Goal: Task Accomplishment & Management: Complete application form

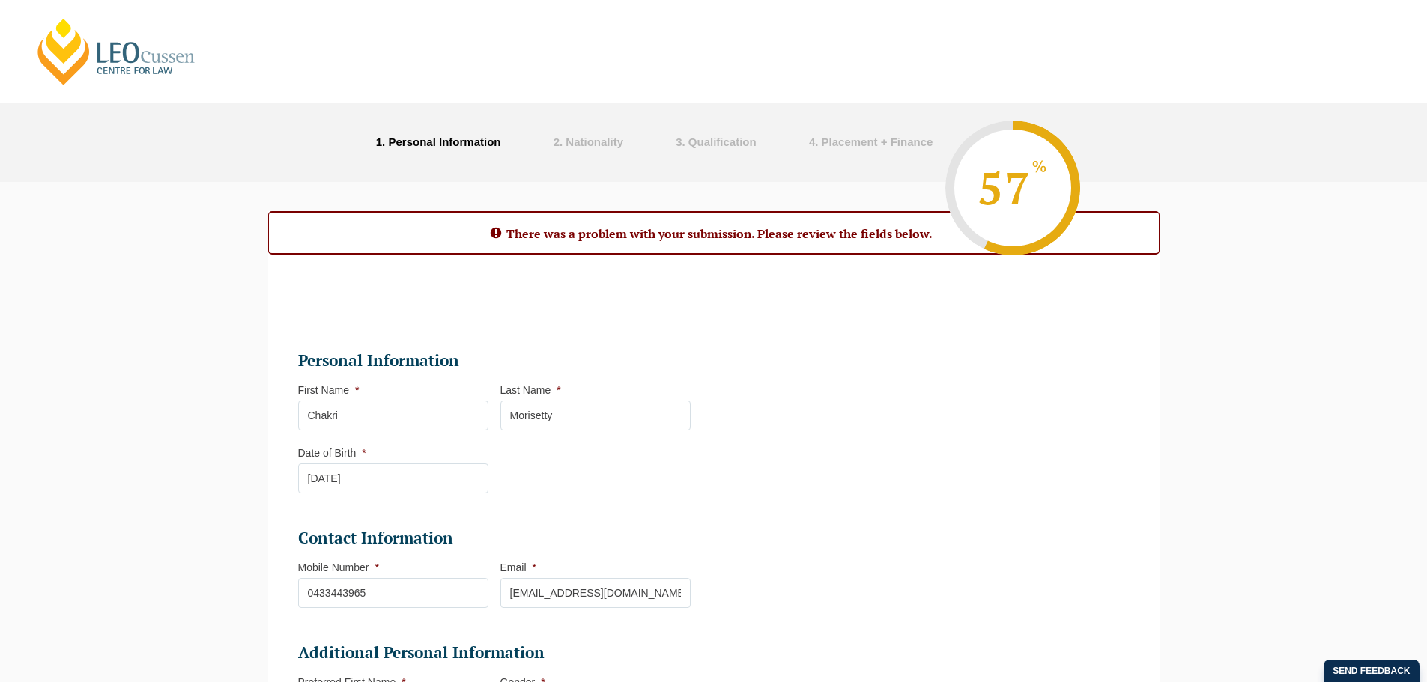
select select "Online Full Time Learning"
select select "National ([GEOGRAPHIC_DATA], [GEOGRAPHIC_DATA], [GEOGRAPHIC_DATA], [GEOGRAPHIC_…"
select select
select select "[DATE] ([DATE] to [DATE])"
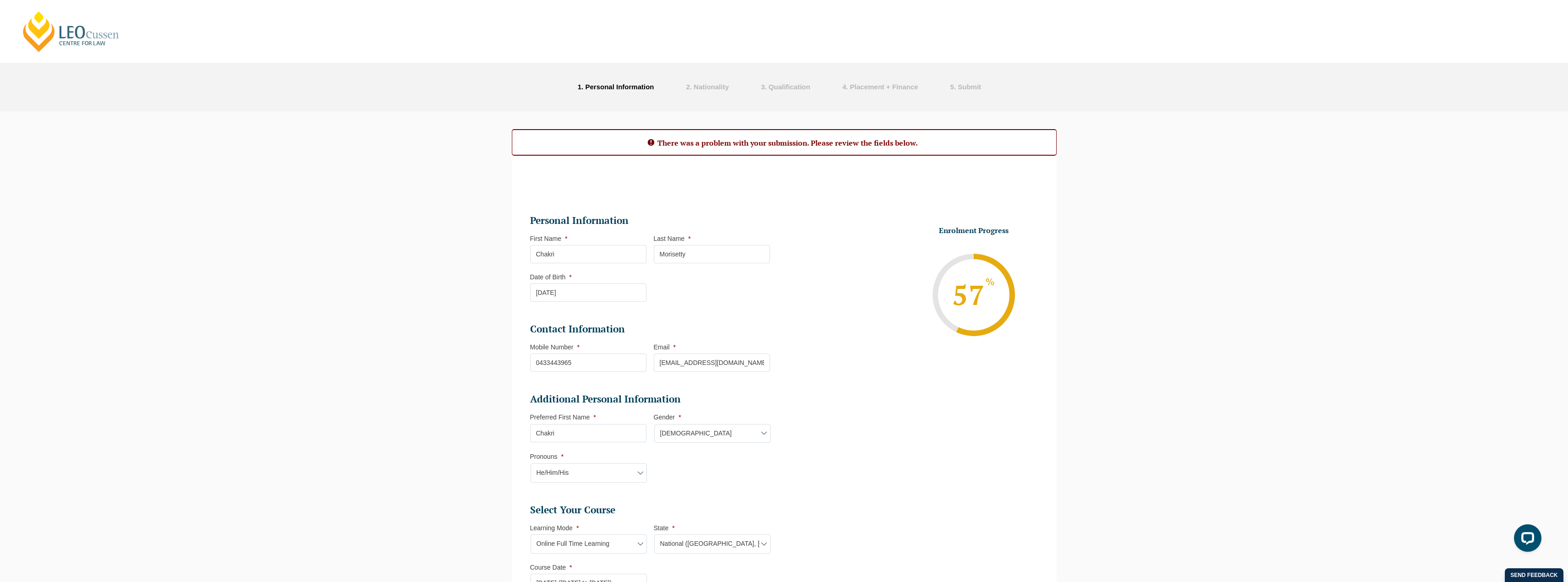
select select
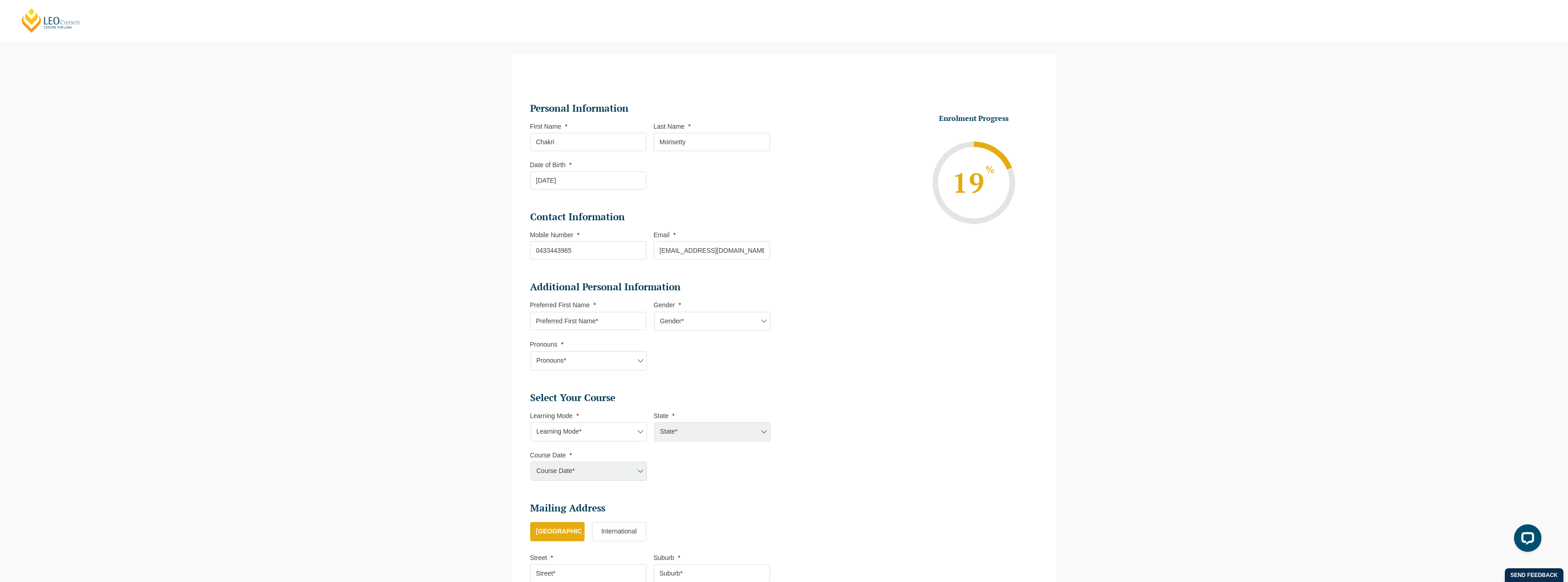
scroll to position [79, 0]
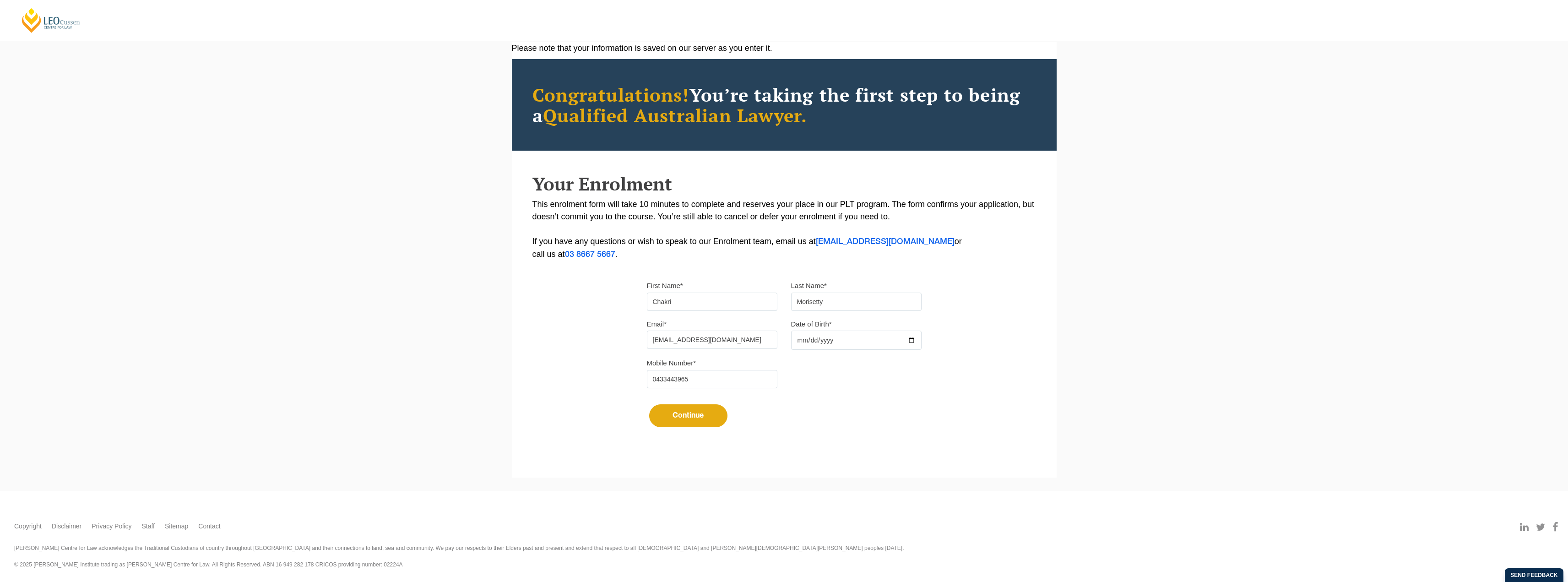
scroll to position [35, 0]
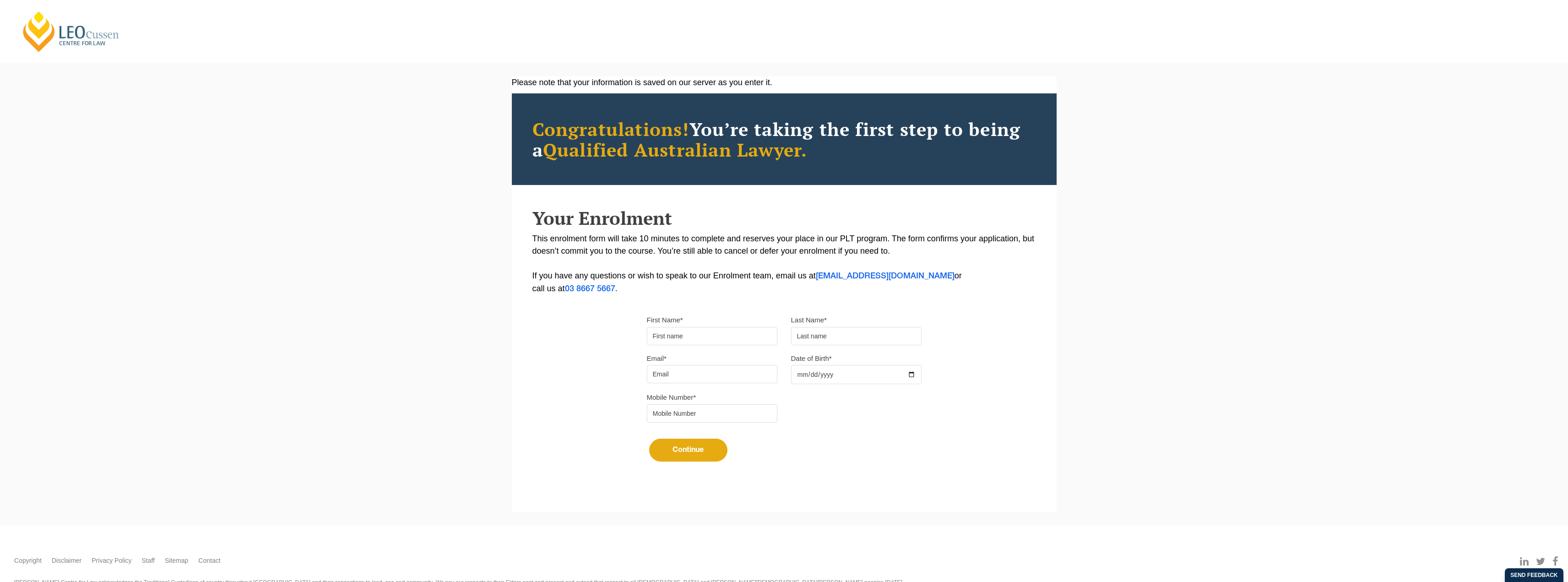
click at [675, 327] on input "First Name*" at bounding box center [712, 336] width 130 height 18
type input "Chakri"
type input "Morisetty"
type input "[EMAIL_ADDRESS][DOMAIN_NAME]"
type input "0433443965"
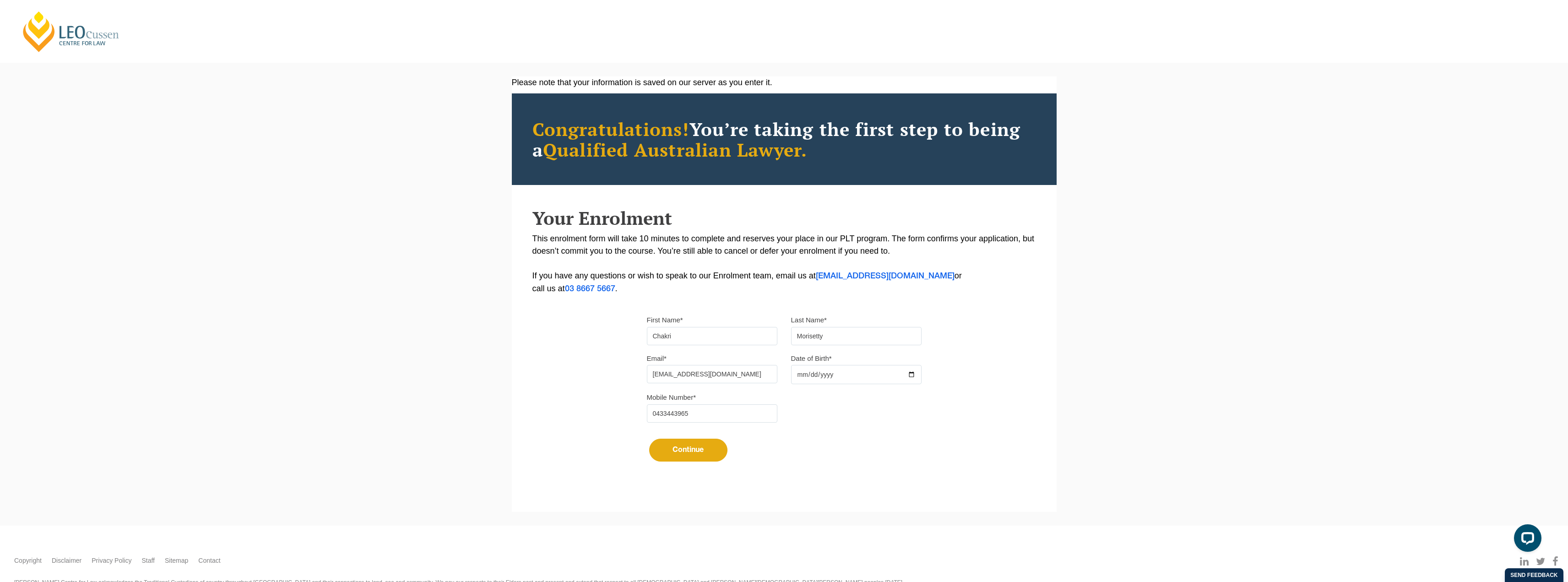
click at [801, 372] on input "Date of Birth*" at bounding box center [856, 374] width 130 height 19
type input "[DATE]"
click at [674, 446] on button "Continue" at bounding box center [688, 449] width 78 height 23
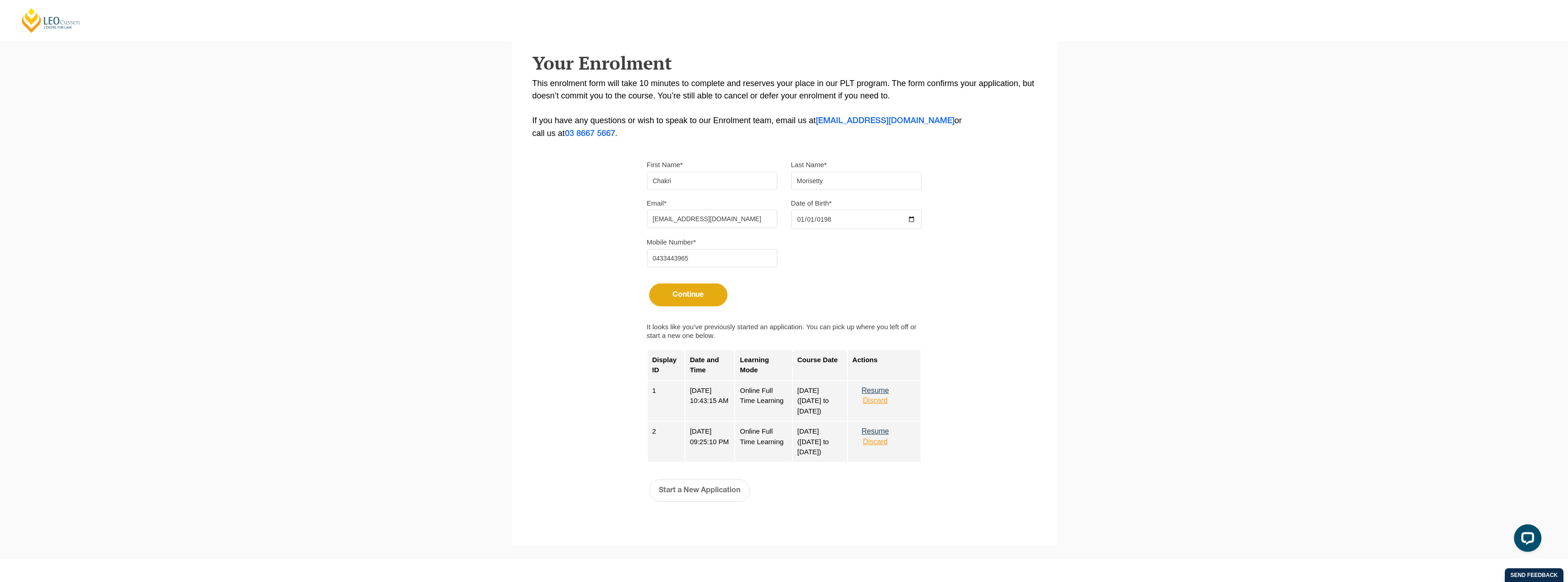
scroll to position [223, 0]
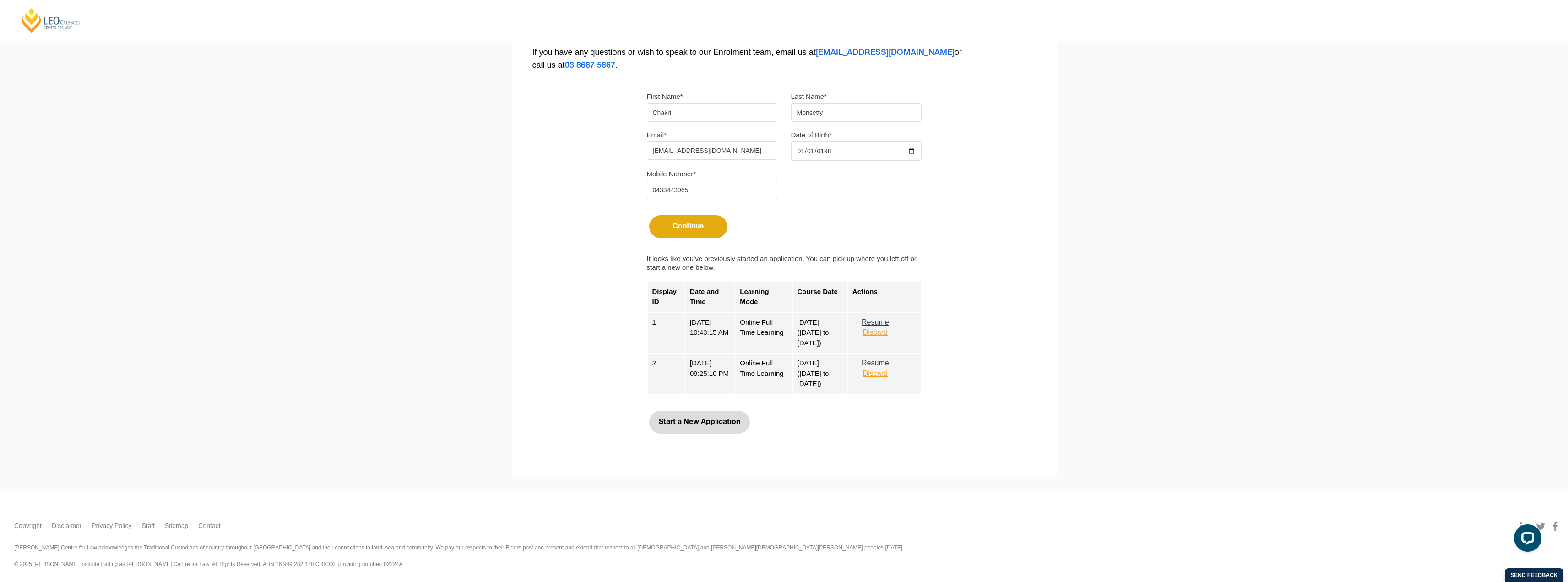
click at [700, 421] on button "Start a New Application" at bounding box center [699, 422] width 101 height 23
select select
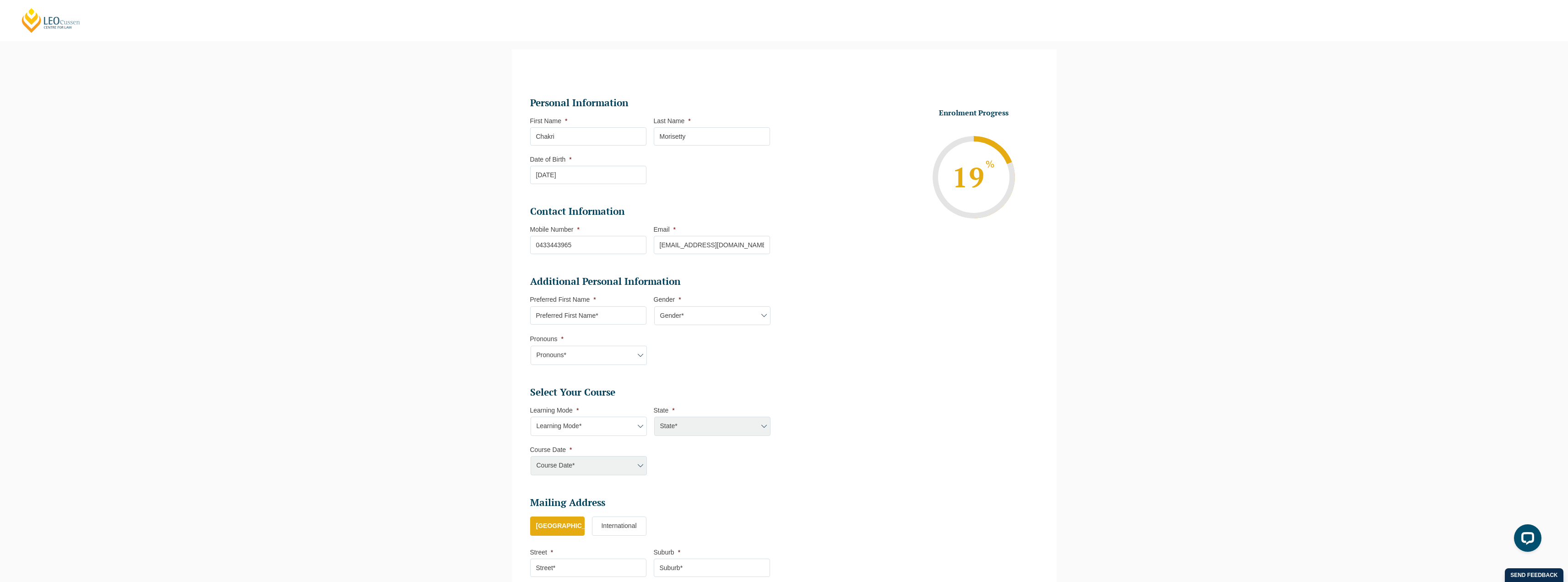
scroll to position [79, 0]
click at [582, 303] on input "Preferred First Name *" at bounding box center [588, 312] width 116 height 18
type input "Chakri"
click at [680, 311] on select "Gender* [DEMOGRAPHIC_DATA] [DEMOGRAPHIC_DATA] [DEMOGRAPHIC_DATA] [DEMOGRAPHIC_D…" at bounding box center [712, 312] width 116 height 19
select select "[DEMOGRAPHIC_DATA]"
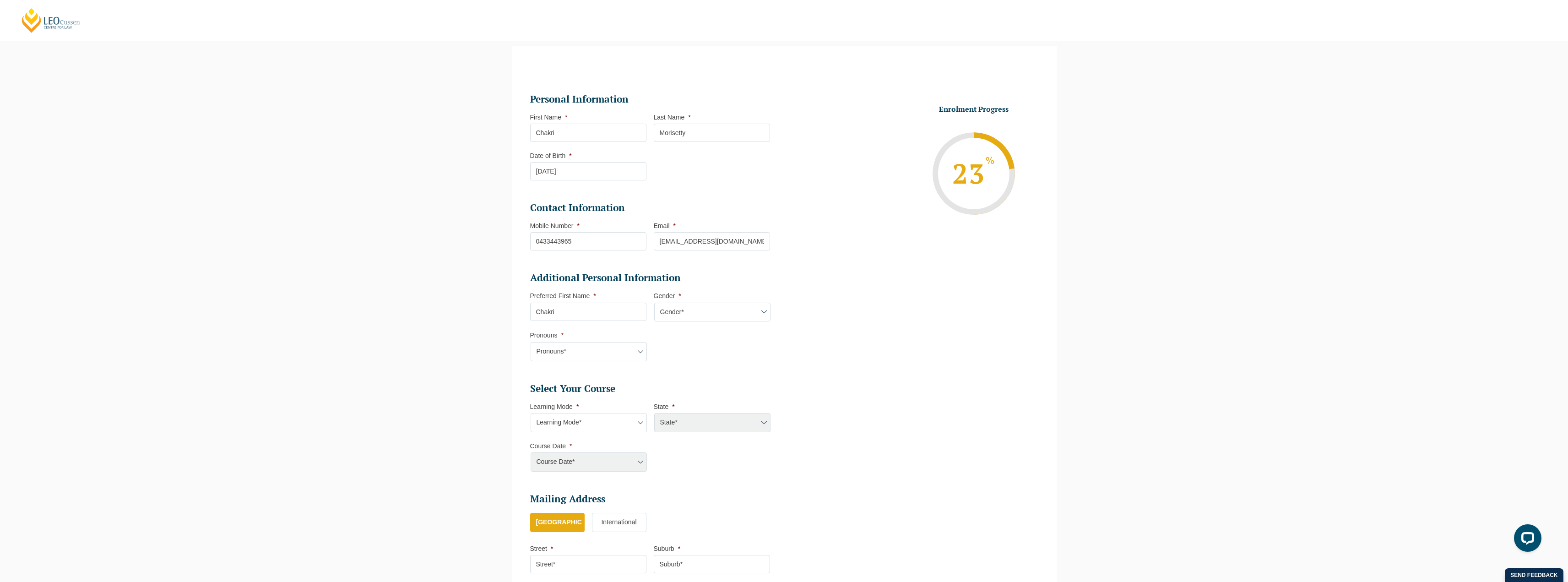
click at [654, 303] on select "Gender* [DEMOGRAPHIC_DATA] [DEMOGRAPHIC_DATA] [DEMOGRAPHIC_DATA] [DEMOGRAPHIC_D…" at bounding box center [712, 312] width 116 height 19
click at [558, 347] on select "Pronouns* She/Her/Hers He/Him/His They/Them/Theirs Other Prefer not to disclose" at bounding box center [589, 351] width 116 height 19
select select "He/Him/His"
click at [531, 342] on select "Pronouns* She/Her/Hers He/Him/His They/Them/Theirs Other Prefer not to disclose" at bounding box center [589, 351] width 116 height 19
click at [576, 428] on select "Learning Mode* Online Full Time Learning Online Part Time Learning Blended Full…" at bounding box center [589, 422] width 116 height 19
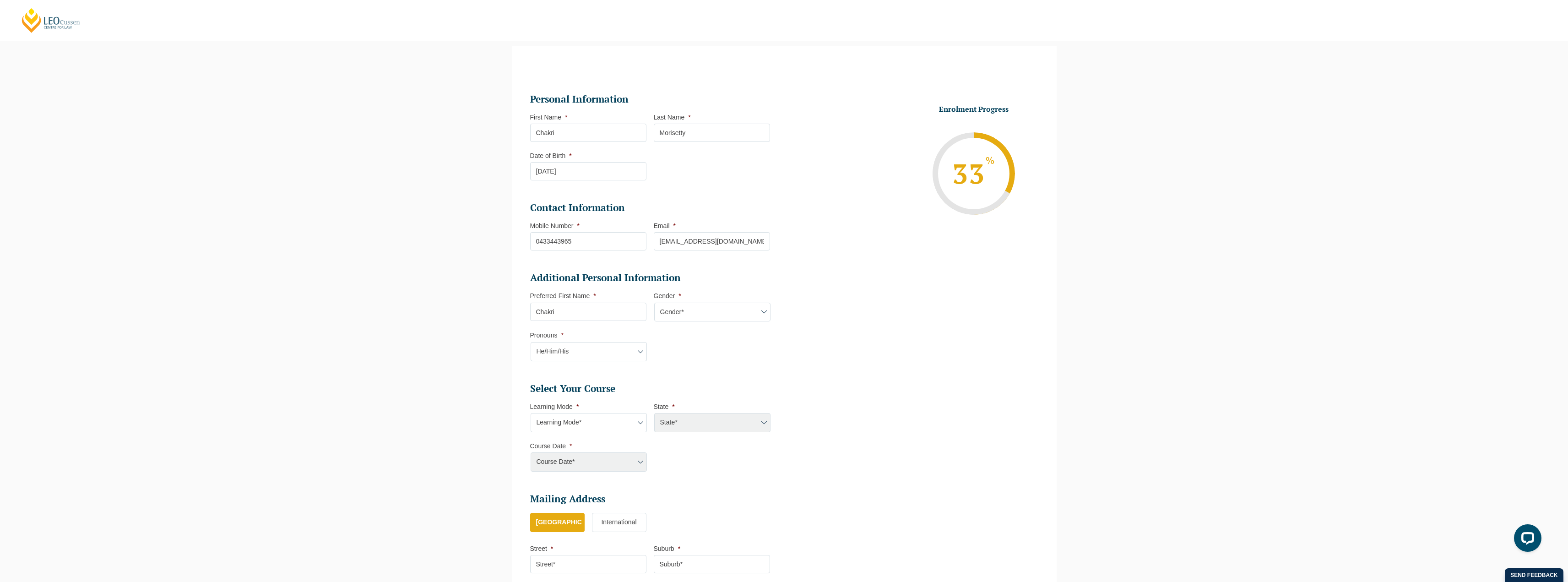
select select "Online Full Time Learning"
click at [531, 413] on select "Learning Mode* Online Full Time Learning Online Part Time Learning Blended Full…" at bounding box center [589, 422] width 116 height 19
click at [696, 422] on select "State* National ([GEOGRAPHIC_DATA], [GEOGRAPHIC_DATA], [GEOGRAPHIC_DATA], [GEOG…" at bounding box center [712, 422] width 116 height 19
select select "National ([GEOGRAPHIC_DATA], [GEOGRAPHIC_DATA], [GEOGRAPHIC_DATA], [GEOGRAPHIC_…"
click at [654, 413] on select "State* National ([GEOGRAPHIC_DATA], [GEOGRAPHIC_DATA], [GEOGRAPHIC_DATA], [GEOG…" at bounding box center [712, 422] width 116 height 19
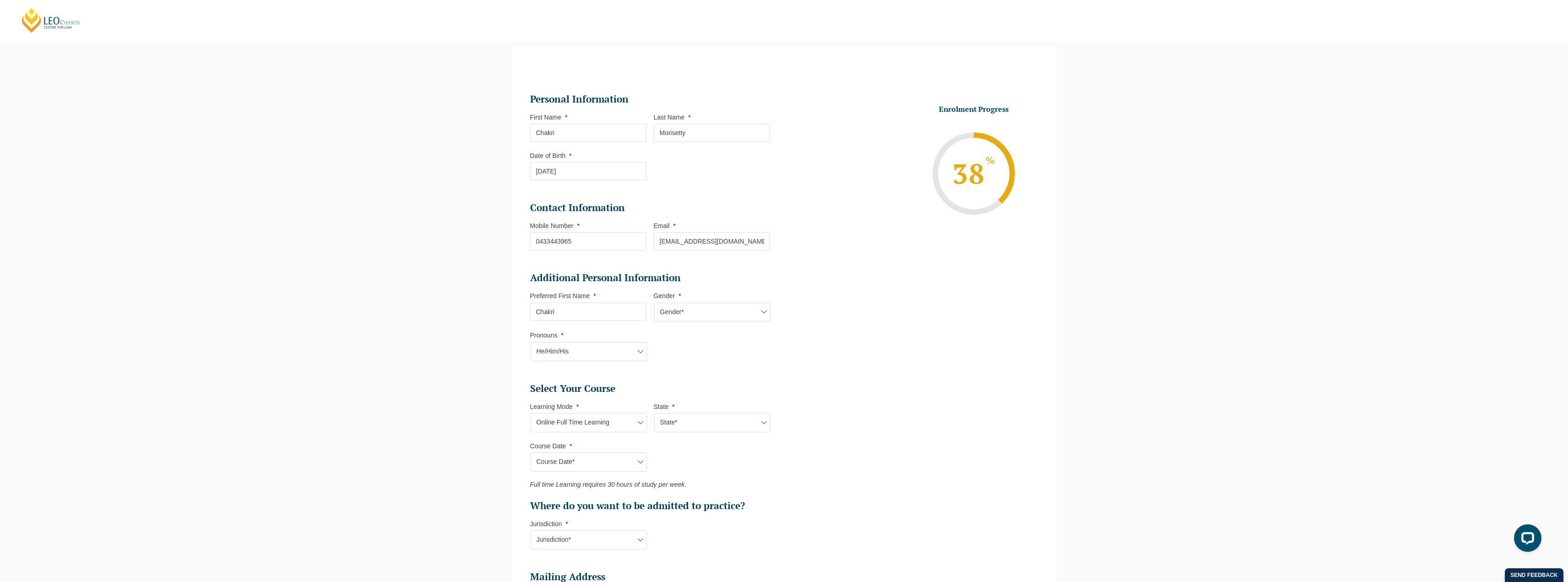
click at [614, 460] on select "Course Date* [DATE] ([DATE] to [DATE]) [DATE] ([DATE] to [DATE]) [DATE] ([DATE]…" at bounding box center [589, 462] width 116 height 19
select select "[DATE] ([DATE] to [DATE])"
click at [531, 452] on select "Course Date* [DATE] ([DATE] to [DATE]) [DATE] ([DATE] to [DATE]) [DATE] ([DATE]…" at bounding box center [589, 462] width 116 height 19
type input "Intake [DATE] FT"
type input "Practical Legal Training (NAT)"
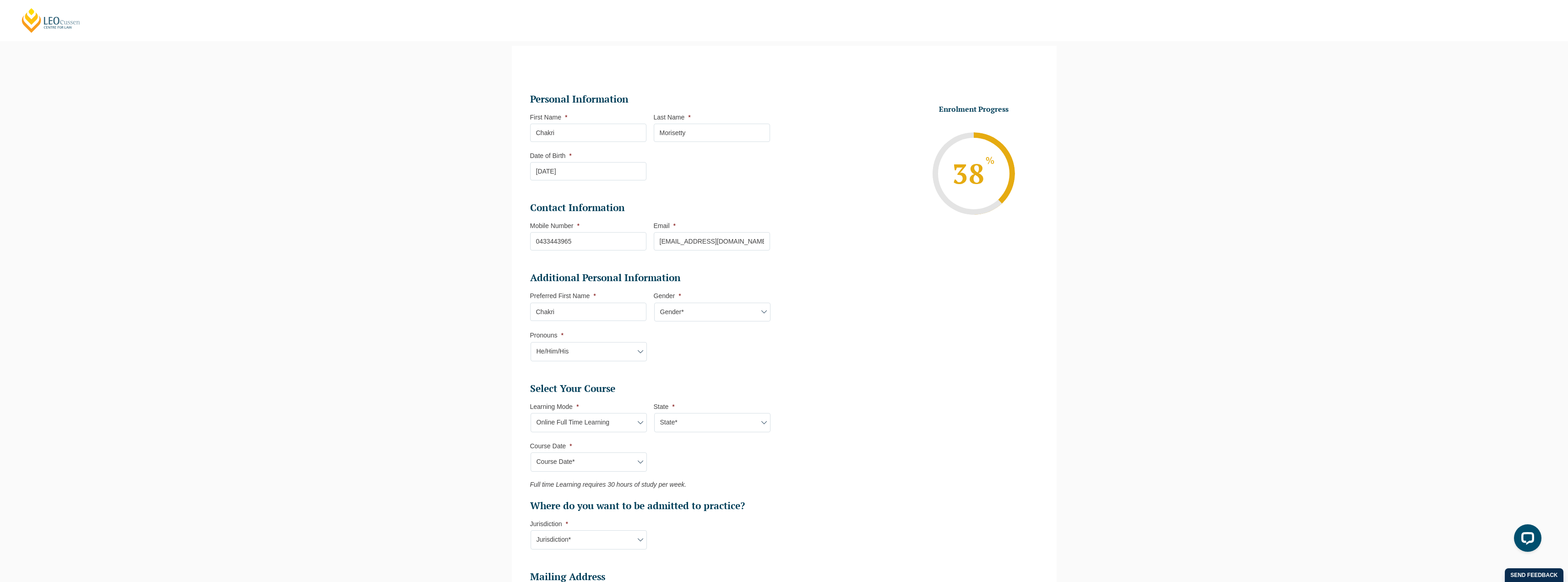
select select "NAT PLT (JAN) 2026 Full Time Online"
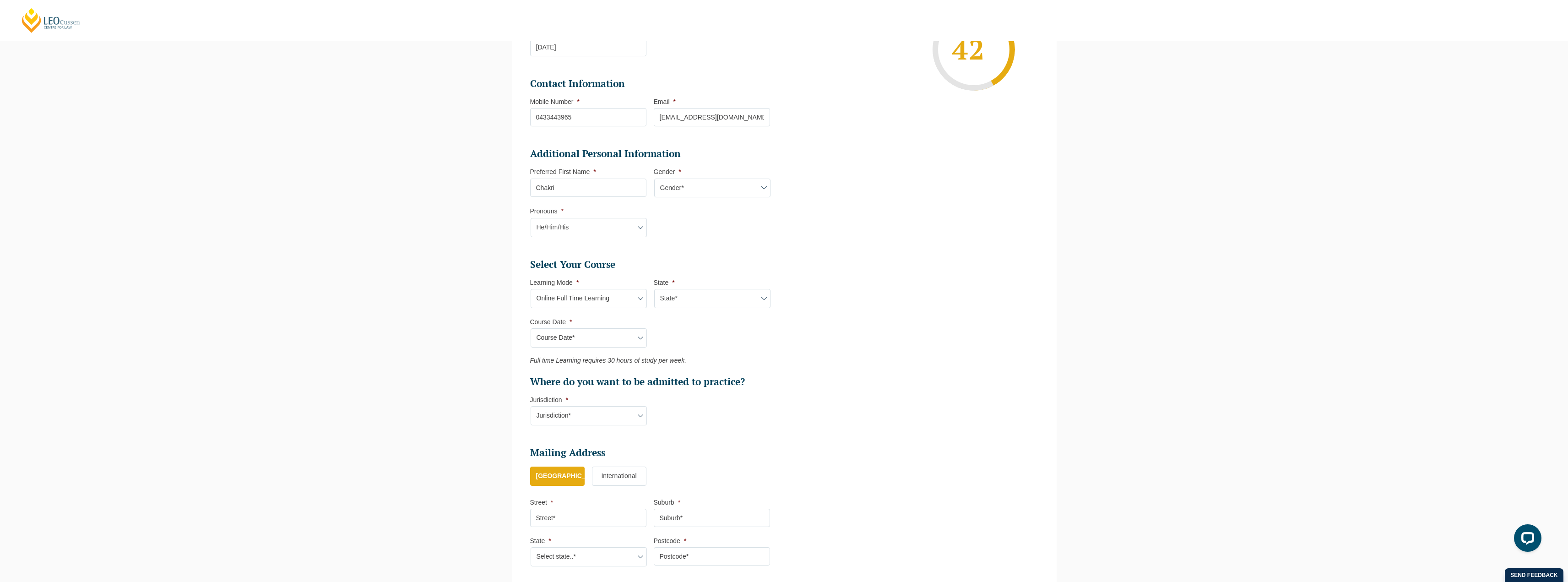
scroll to position [216, 0]
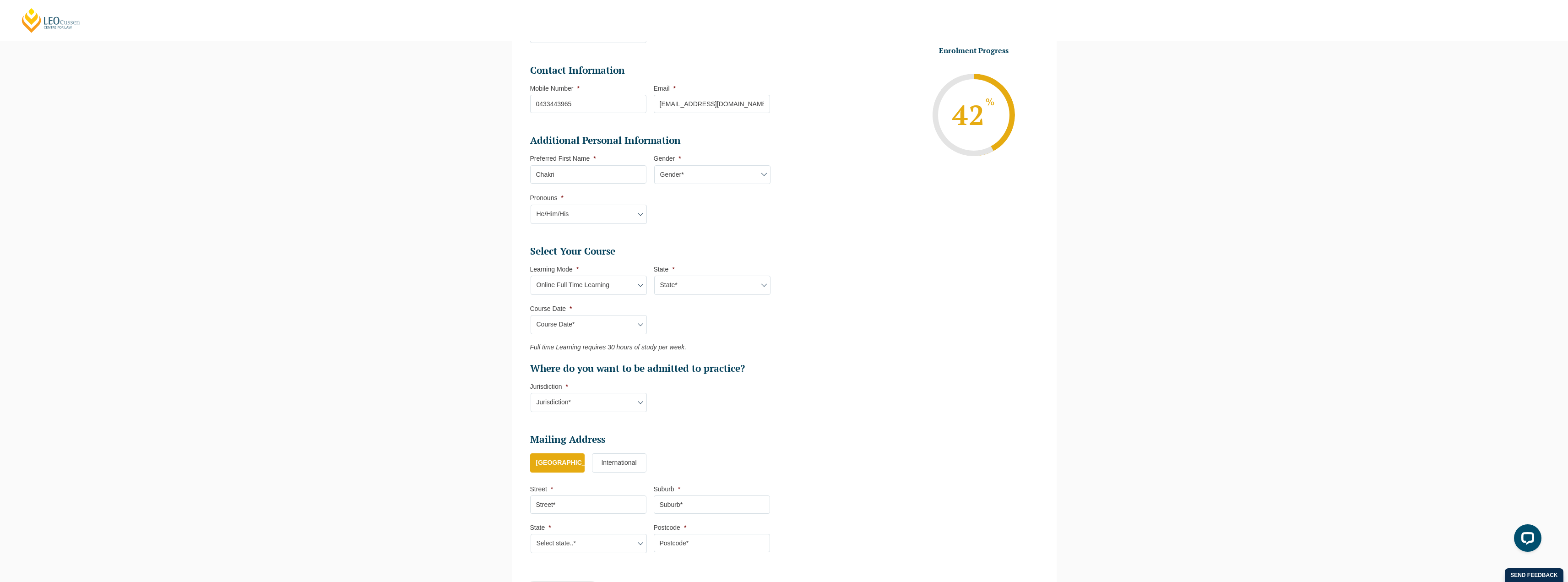
click at [595, 402] on select "Jurisdiction* VIC ACT [GEOGRAPHIC_DATA] SA [GEOGRAPHIC_DATA] [GEOGRAPHIC_DATA]" at bounding box center [589, 402] width 116 height 19
select select "[GEOGRAPHIC_DATA]"
click at [531, 393] on select "Jurisdiction* VIC ACT [GEOGRAPHIC_DATA] SA [GEOGRAPHIC_DATA] [GEOGRAPHIC_DATA]" at bounding box center [589, 402] width 116 height 19
click at [586, 506] on input "Street *" at bounding box center [588, 504] width 116 height 18
type input "[PERSON_NAME] Centre for Law, [STREET_ADDRESS][PERSON_NAME]"
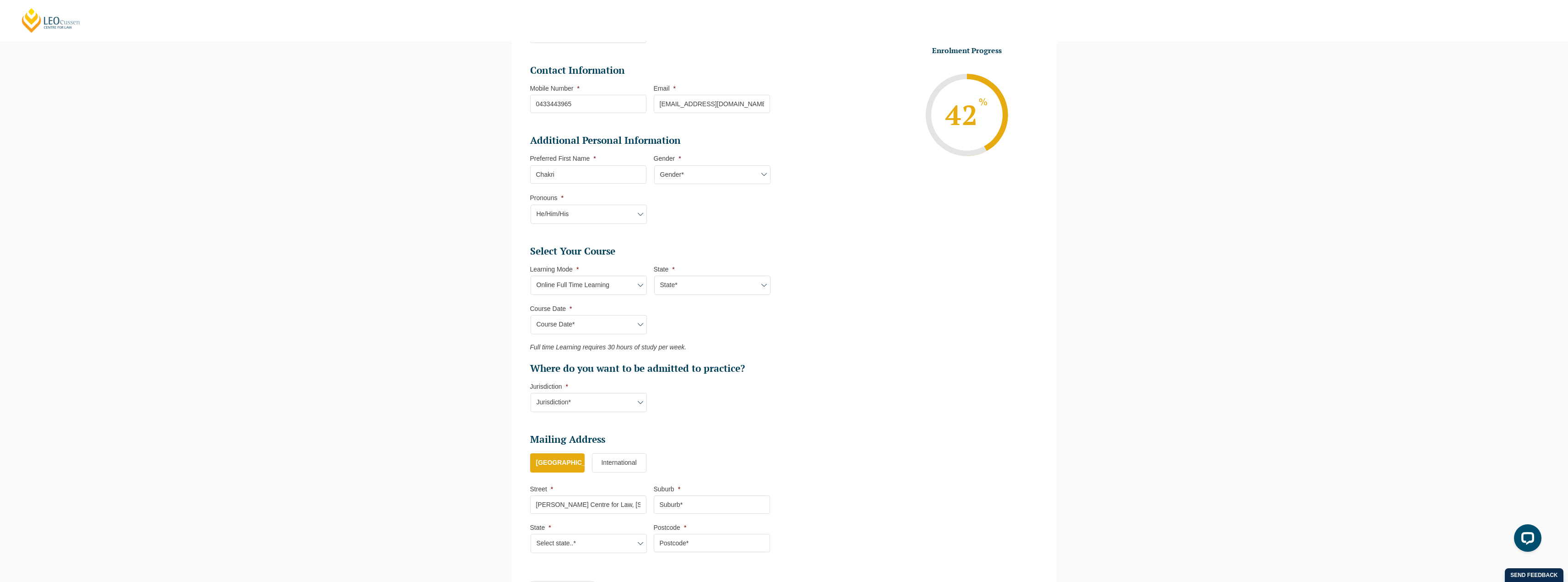
type input "[GEOGRAPHIC_DATA]"
select select "VIC"
type input "3000"
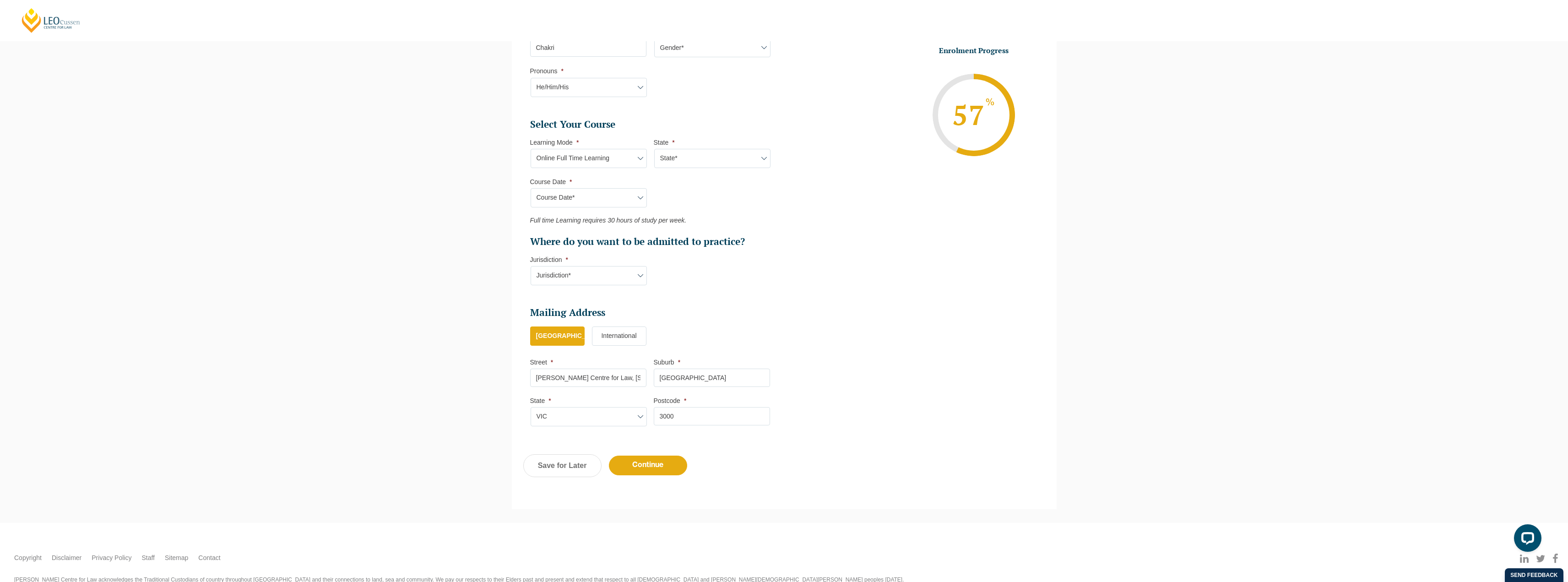
scroll to position [375, 0]
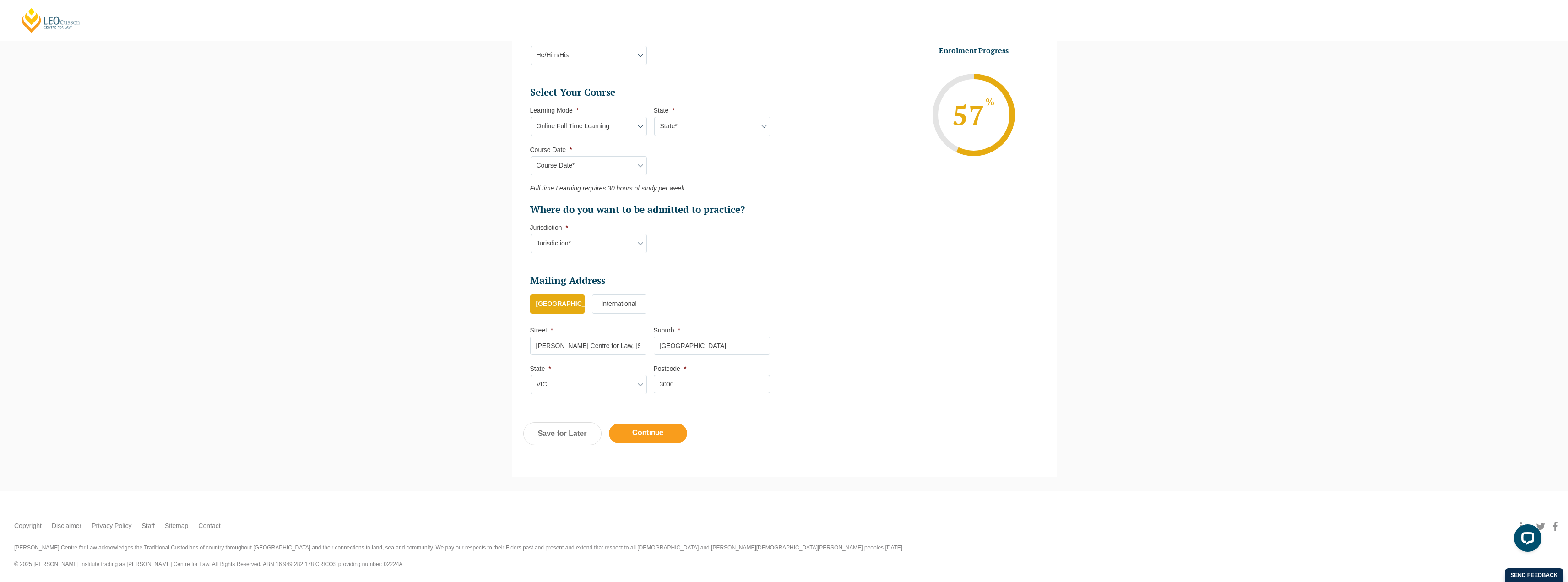
click at [646, 429] on input "Continue" at bounding box center [648, 433] width 78 height 20
select select "Online Full Time Learning"
select select "National ([GEOGRAPHIC_DATA], [GEOGRAPHIC_DATA], [GEOGRAPHIC_DATA], [GEOGRAPHIC_…"
select select
select select "[DATE] ([DATE] to [DATE])"
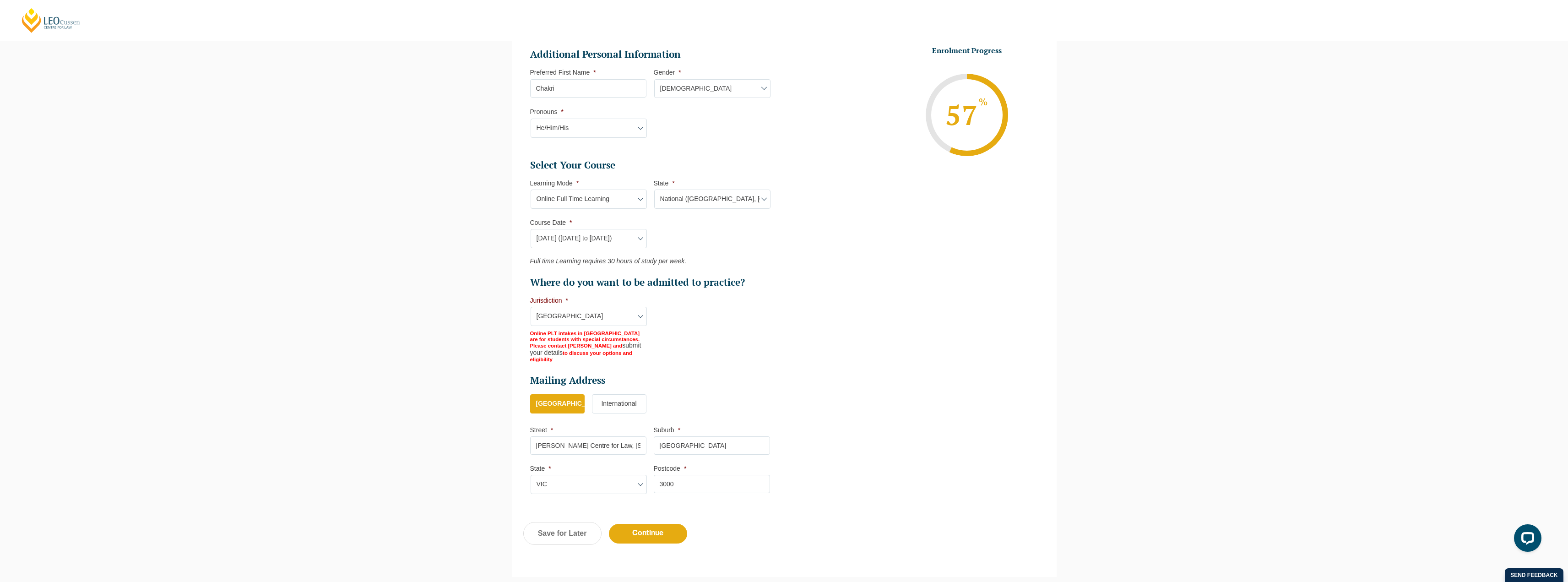
scroll to position [358, 0]
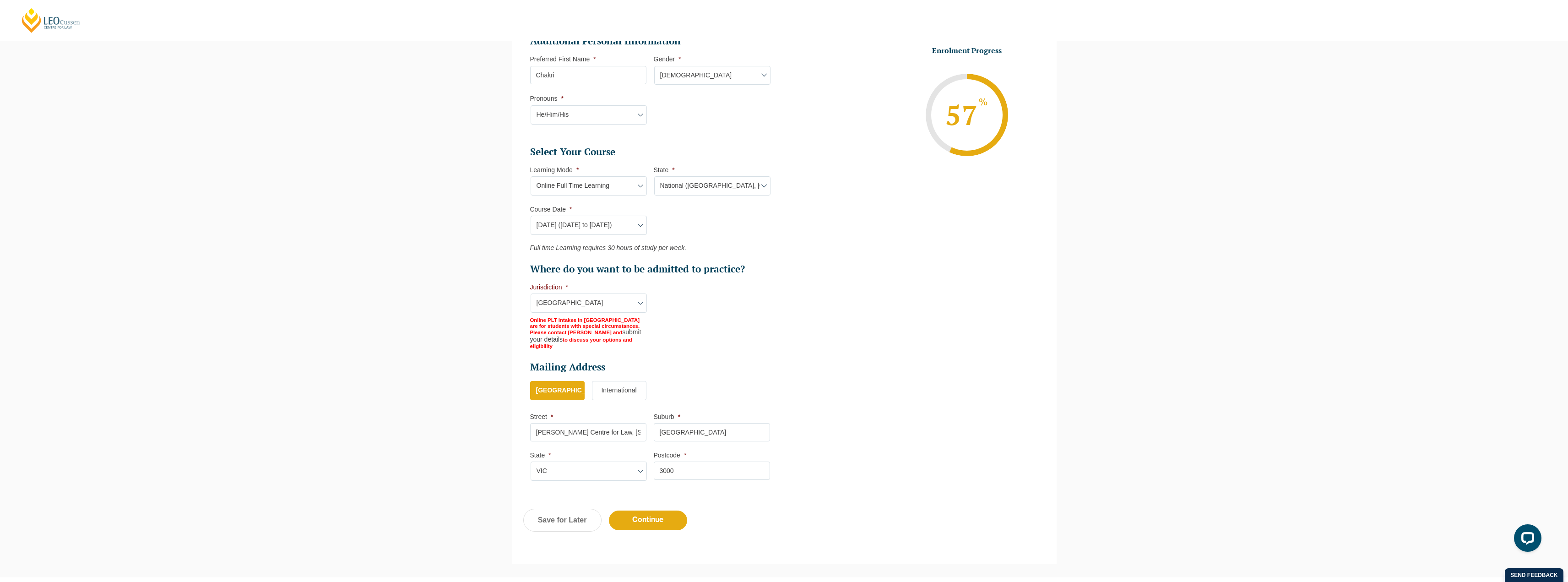
click at [641, 225] on select "Course Date* [DATE] ([DATE] to [DATE]) [DATE] ([DATE] to [DATE]) [DATE] ([DATE]…" at bounding box center [589, 225] width 116 height 19
click at [690, 289] on li "Select Your Course This field is hidden when viewing the form Only for Flinder …" at bounding box center [653, 247] width 247 height 204
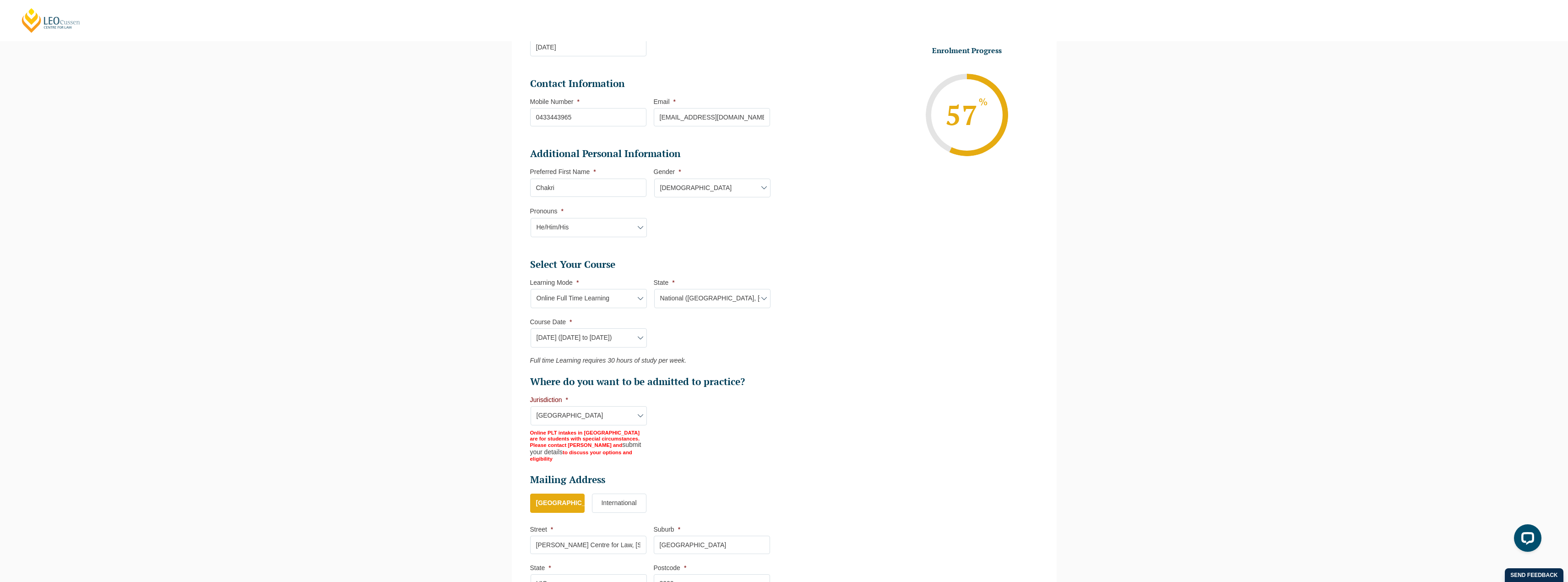
scroll to position [221, 0]
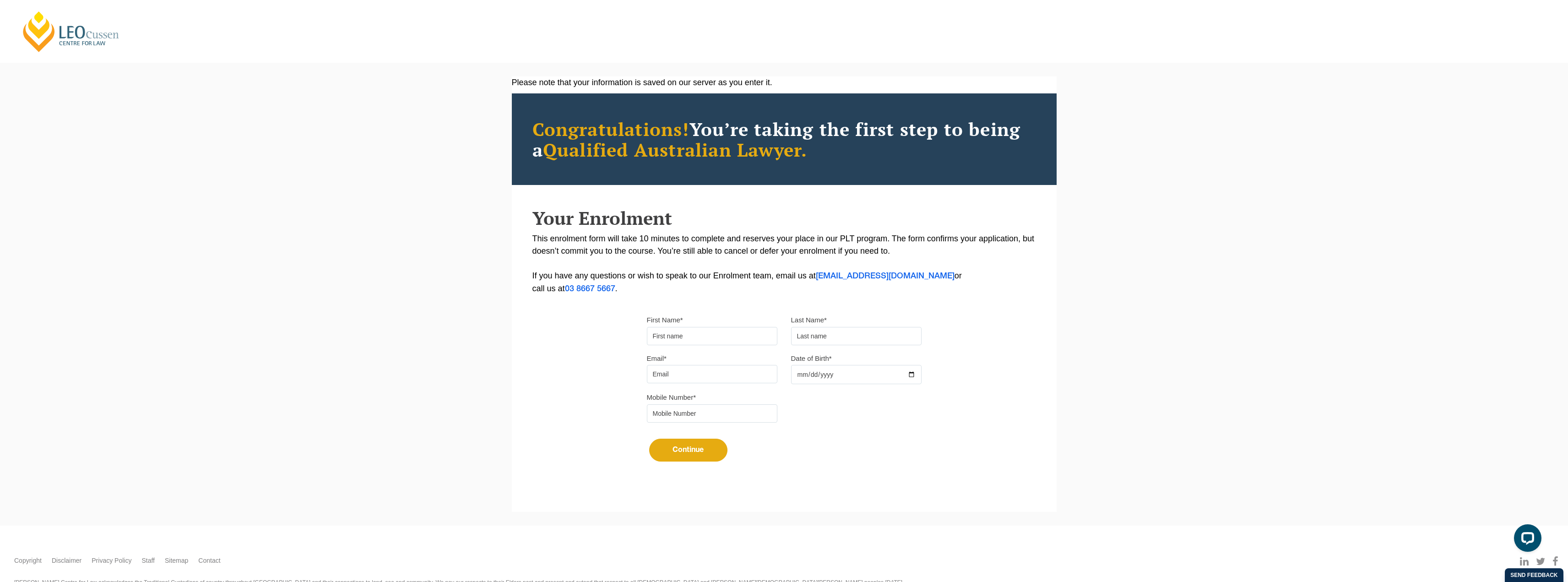
click at [685, 341] on input "First Name*" at bounding box center [712, 336] width 130 height 18
type input "Chakri"
type input "Morisetty"
type input "[EMAIL_ADDRESS][DOMAIN_NAME]"
type input "0433443965"
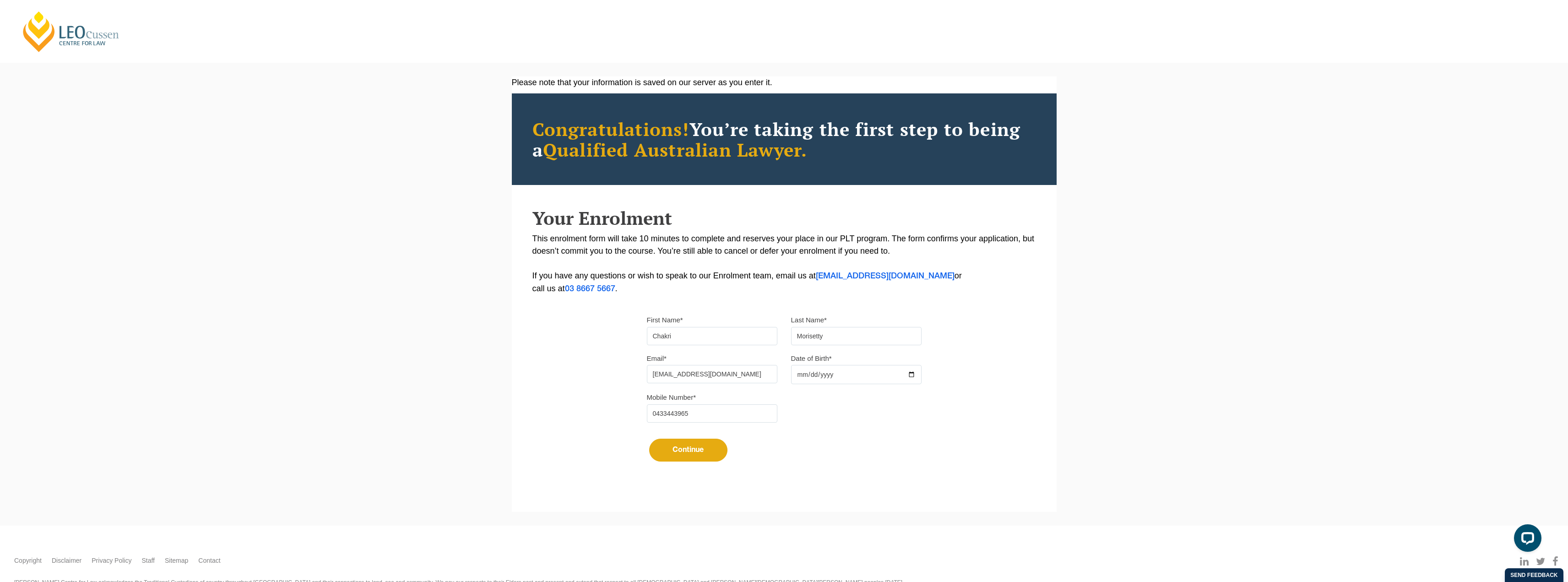
click at [801, 375] on input "Date of Birth*" at bounding box center [856, 374] width 130 height 19
type input "[DATE]"
click at [698, 416] on button "Continue" at bounding box center [688, 449] width 78 height 23
select select
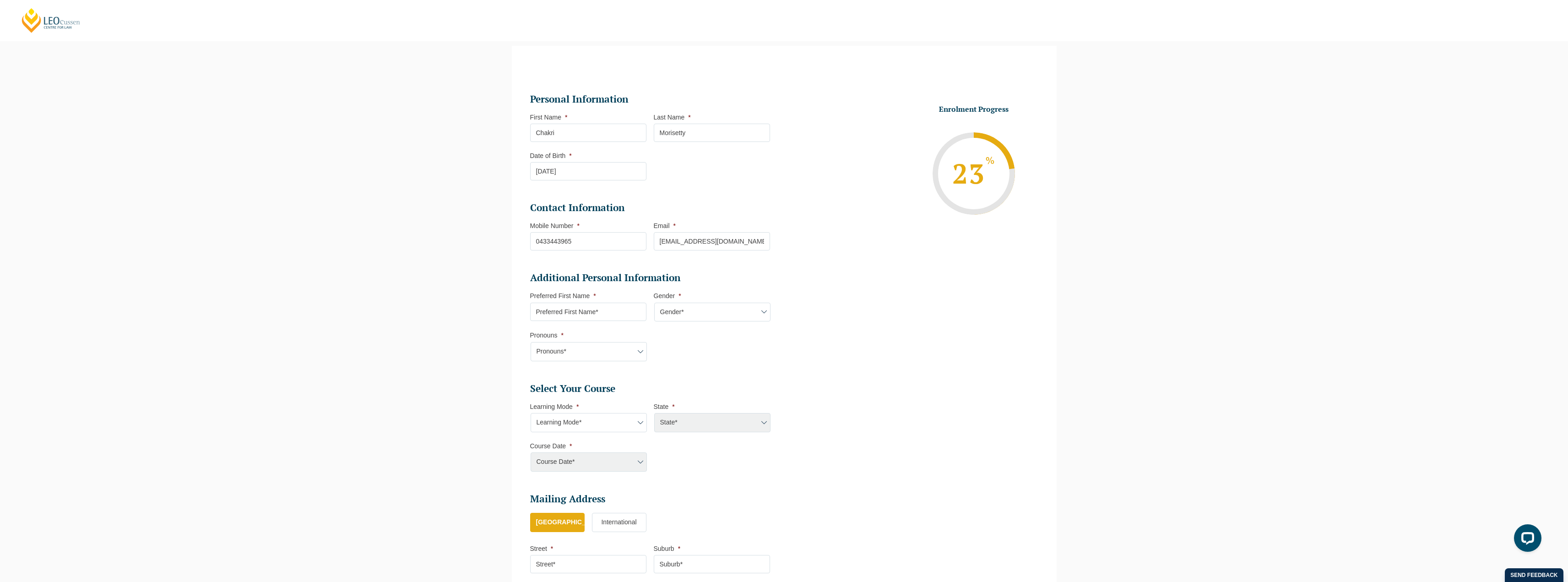
scroll to position [216, 0]
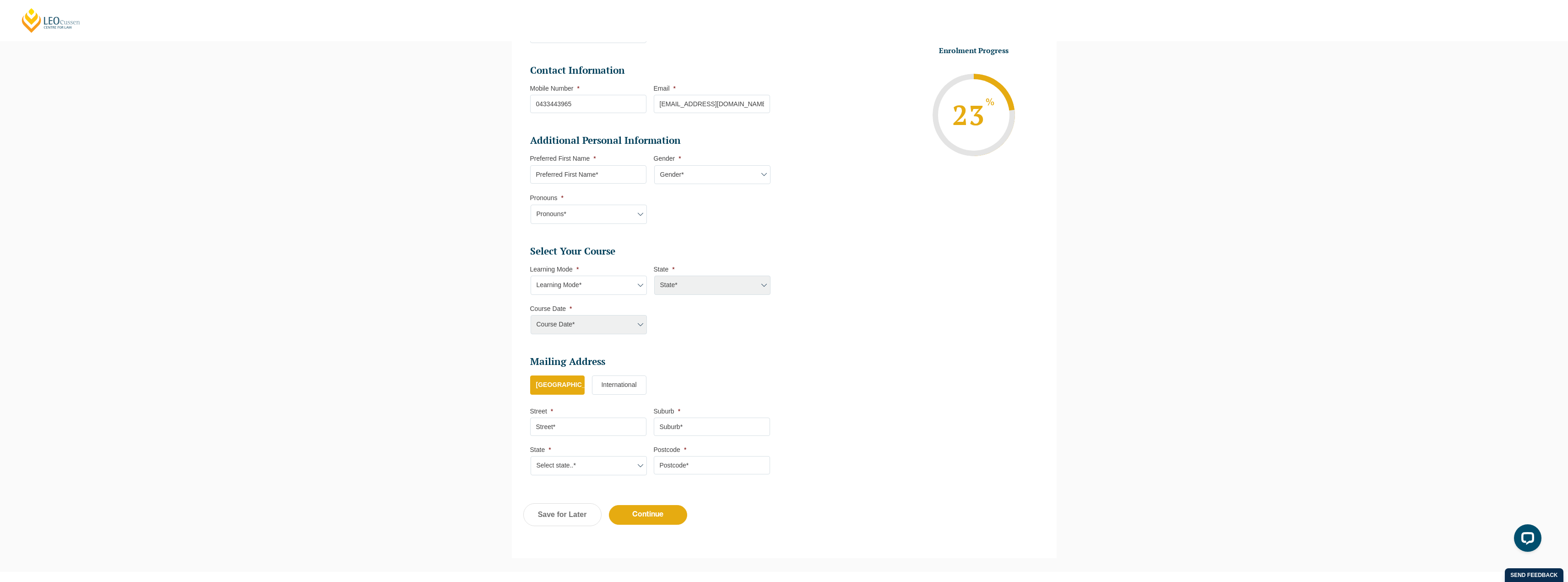
click at [611, 174] on input "Preferred First Name *" at bounding box center [588, 174] width 116 height 18
type input "Chakri"
click at [746, 169] on select "Gender* [DEMOGRAPHIC_DATA] [DEMOGRAPHIC_DATA] [DEMOGRAPHIC_DATA] [DEMOGRAPHIC_D…" at bounding box center [712, 174] width 116 height 19
select select "[DEMOGRAPHIC_DATA]"
click at [654, 165] on select "Gender* [DEMOGRAPHIC_DATA] [DEMOGRAPHIC_DATA] [DEMOGRAPHIC_DATA] [DEMOGRAPHIC_D…" at bounding box center [712, 174] width 116 height 19
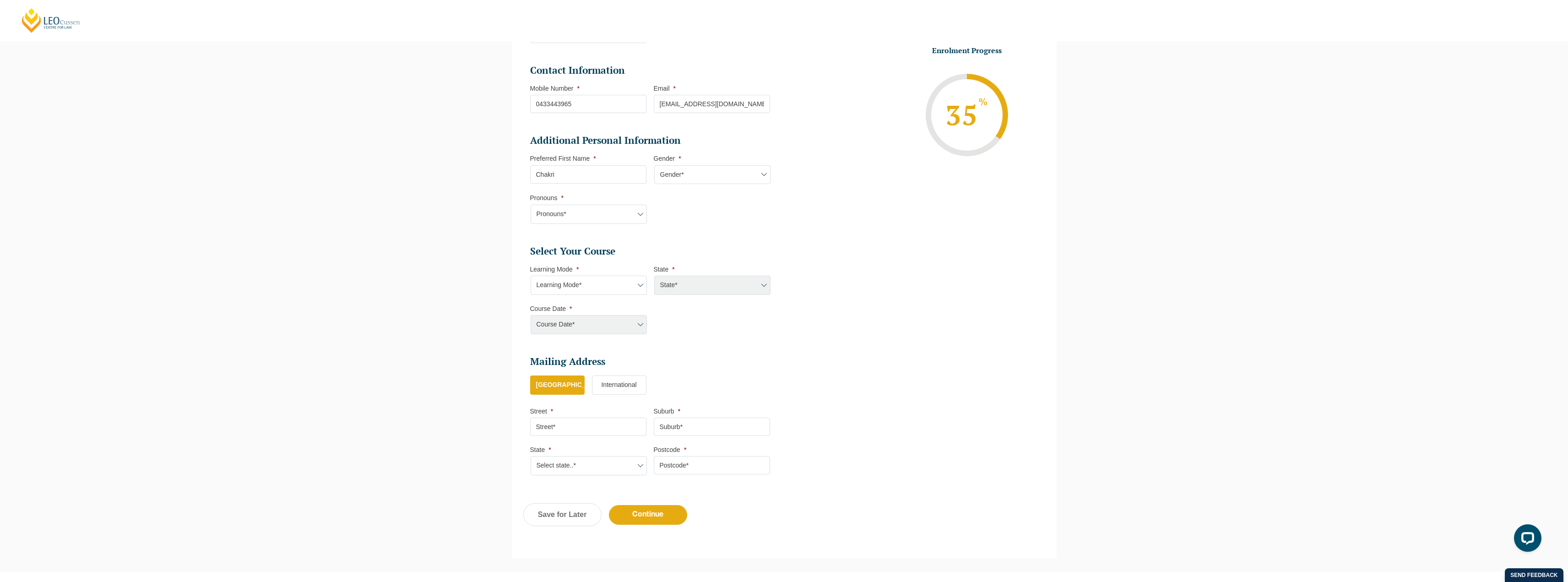
click at [597, 208] on select "Pronouns* She/Her/Hers He/Him/His They/Them/Theirs Other Prefer not to disclose" at bounding box center [589, 214] width 116 height 19
select select "He/Him/His"
click at [531, 205] on select "Pronouns* She/Her/Hers He/Him/His They/Them/Theirs Other Prefer not to disclose" at bounding box center [589, 214] width 116 height 19
click at [564, 288] on select "Learning Mode* Online Full Time Learning Online Part Time Learning" at bounding box center [589, 285] width 116 height 19
select select "Online Full Time Learning"
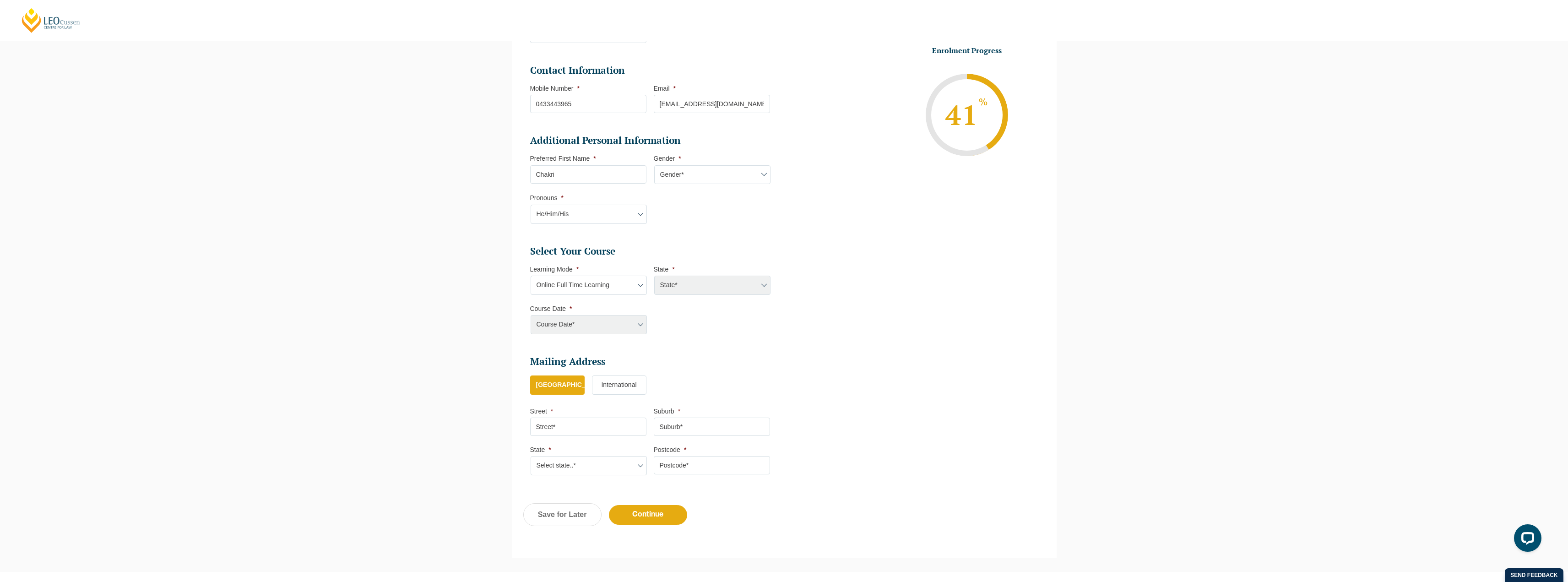
click at [531, 276] on select "Learning Mode* Online Full Time Learning Online Part Time Learning" at bounding box center [589, 285] width 116 height 19
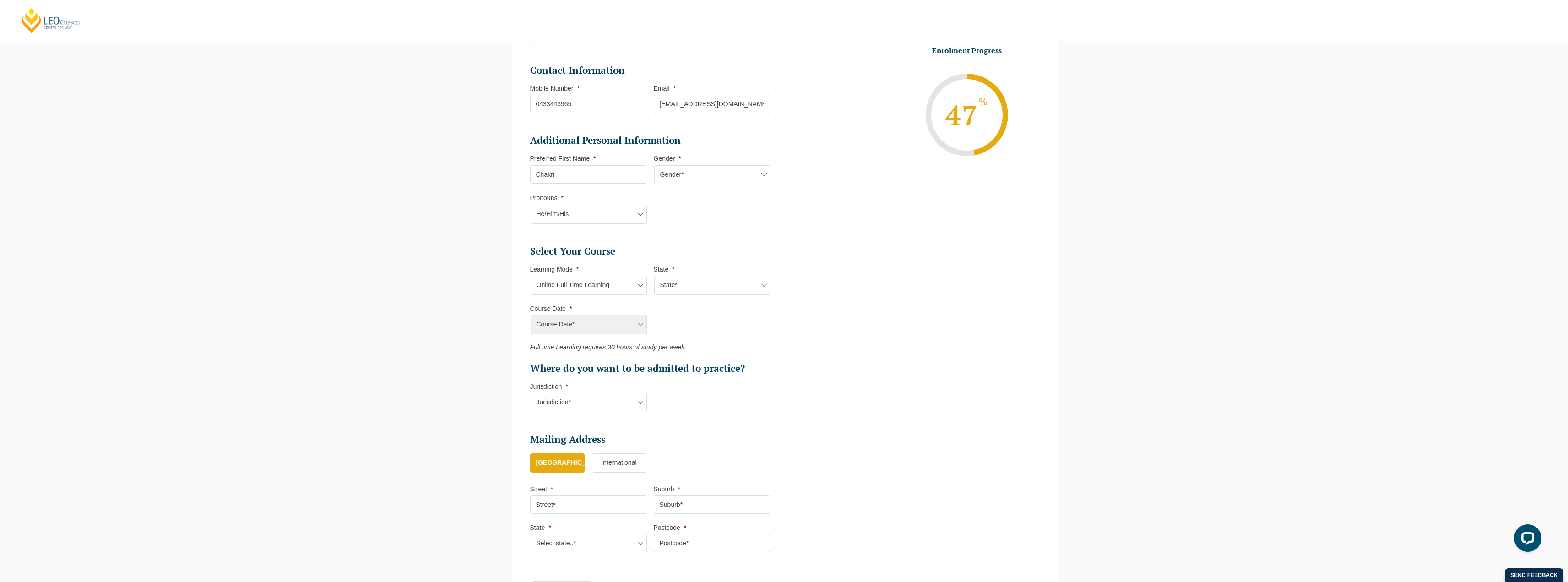
click at [724, 285] on select "State* National ([GEOGRAPHIC_DATA], [GEOGRAPHIC_DATA], [GEOGRAPHIC_DATA], [GEOG…" at bounding box center [712, 285] width 116 height 19
select select "National ([GEOGRAPHIC_DATA], [GEOGRAPHIC_DATA], [GEOGRAPHIC_DATA], [GEOGRAPHIC_…"
click at [654, 276] on select "State* National ([GEOGRAPHIC_DATA], [GEOGRAPHIC_DATA], [GEOGRAPHIC_DATA], [GEOG…" at bounding box center [712, 285] width 116 height 19
click at [594, 322] on select "Course Date* [DATE] ([DATE] to [DATE]) [DATE] ([DATE] to [DATE]) [DATE] ([DATE]…" at bounding box center [589, 324] width 116 height 19
select select "[DATE] ([DATE] to [DATE])"
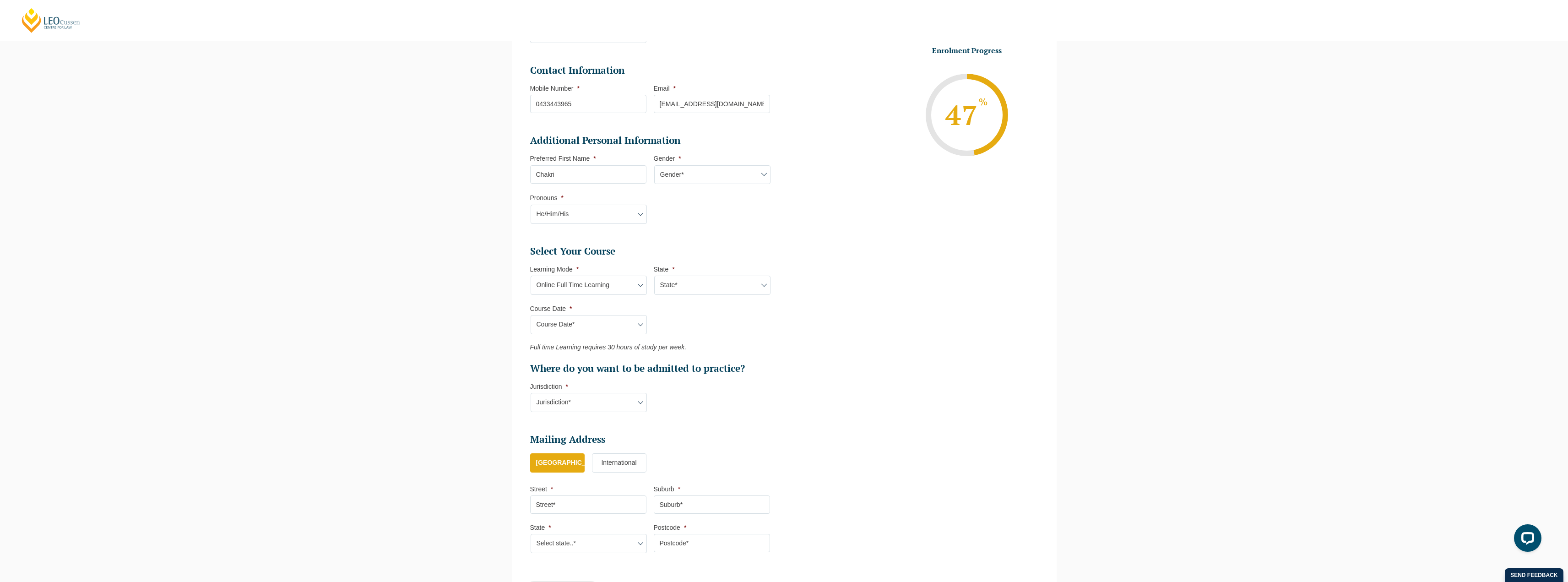
click at [531, 315] on select "Course Date* [DATE] ([DATE] to [DATE]) [DATE] ([DATE] to [DATE]) [DATE] ([DATE]…" at bounding box center [589, 324] width 116 height 19
type input "Intake [DATE] FT"
type input "Practical Legal Training (NAT)"
select select "NAT PLT (JAN) 2026 Full Time Online"
click at [591, 408] on select "Jurisdiction* VIC ACT [GEOGRAPHIC_DATA] SA [GEOGRAPHIC_DATA] [GEOGRAPHIC_DATA]" at bounding box center [589, 402] width 116 height 19
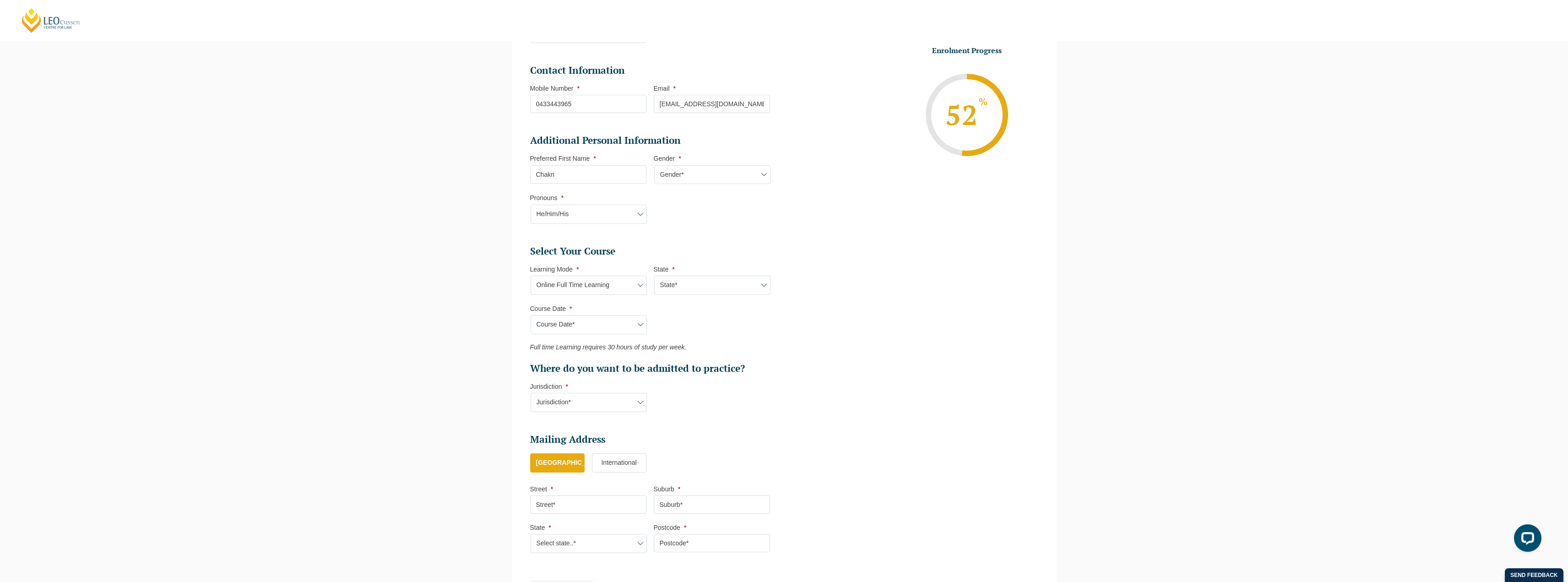
click at [675, 409] on li "Select Your Course This field is hidden when viewing the form Only for Flinder …" at bounding box center [653, 333] width 247 height 177
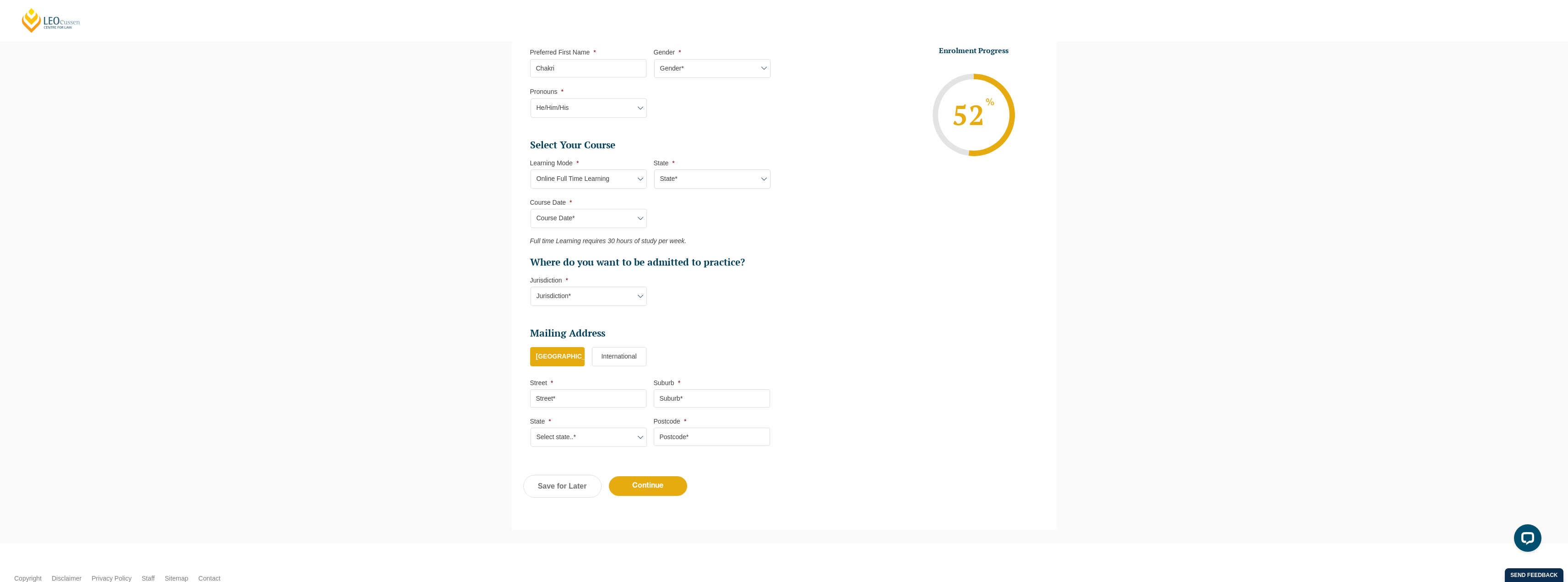
scroll to position [354, 0]
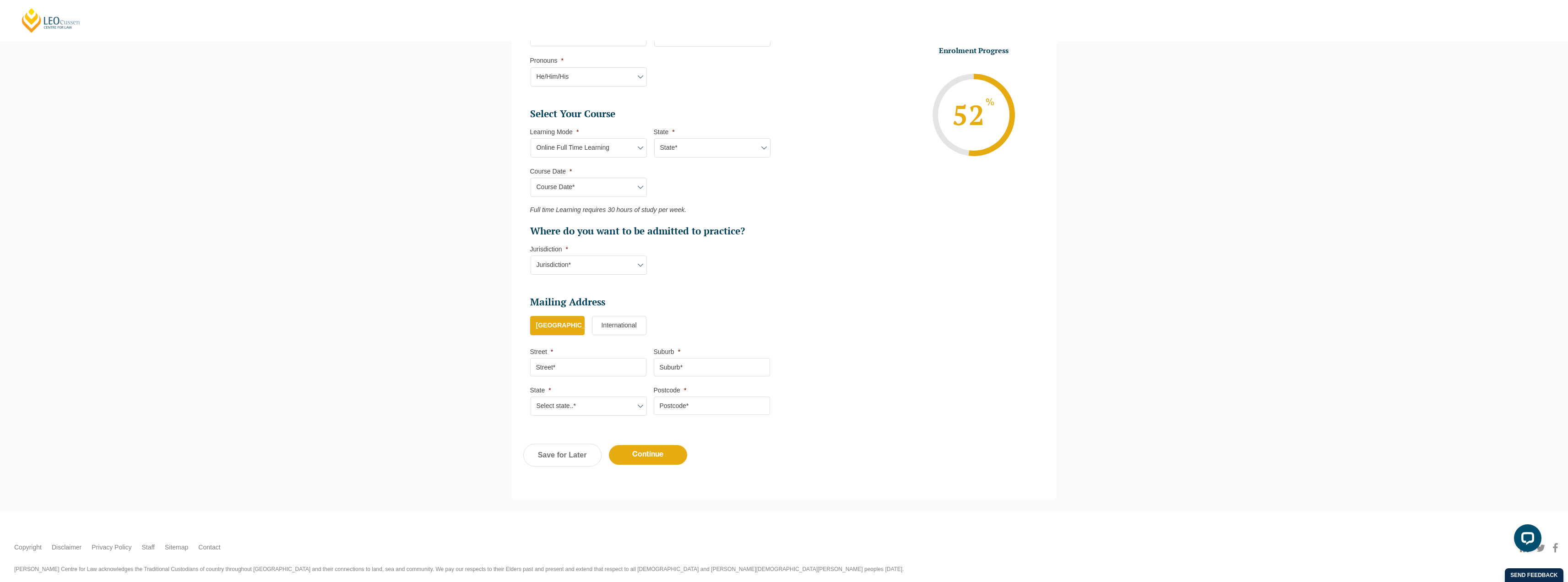
click at [559, 366] on input "Street *" at bounding box center [588, 367] width 116 height 18
type input "[PERSON_NAME] Centre for Law, [STREET_ADDRESS][PERSON_NAME]"
type input "[GEOGRAPHIC_DATA]"
select select "VIC"
type input "3000"
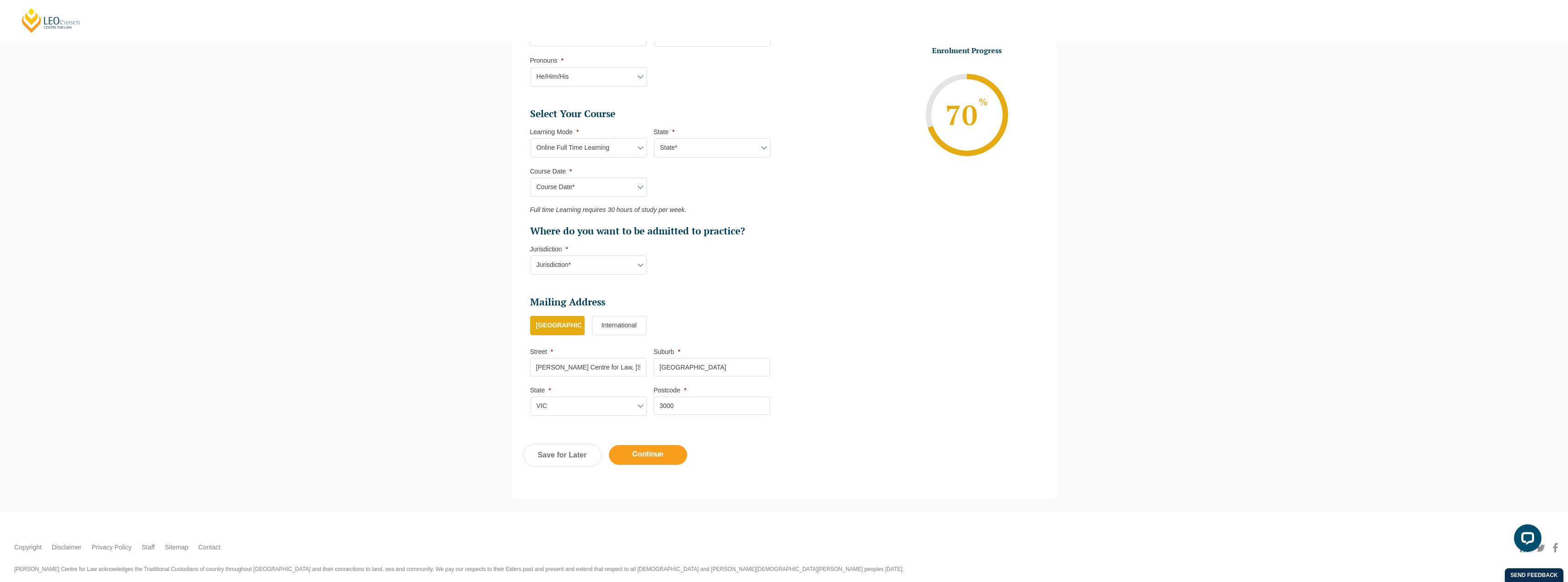
click at [653, 416] on input "Continue" at bounding box center [648, 455] width 78 height 20
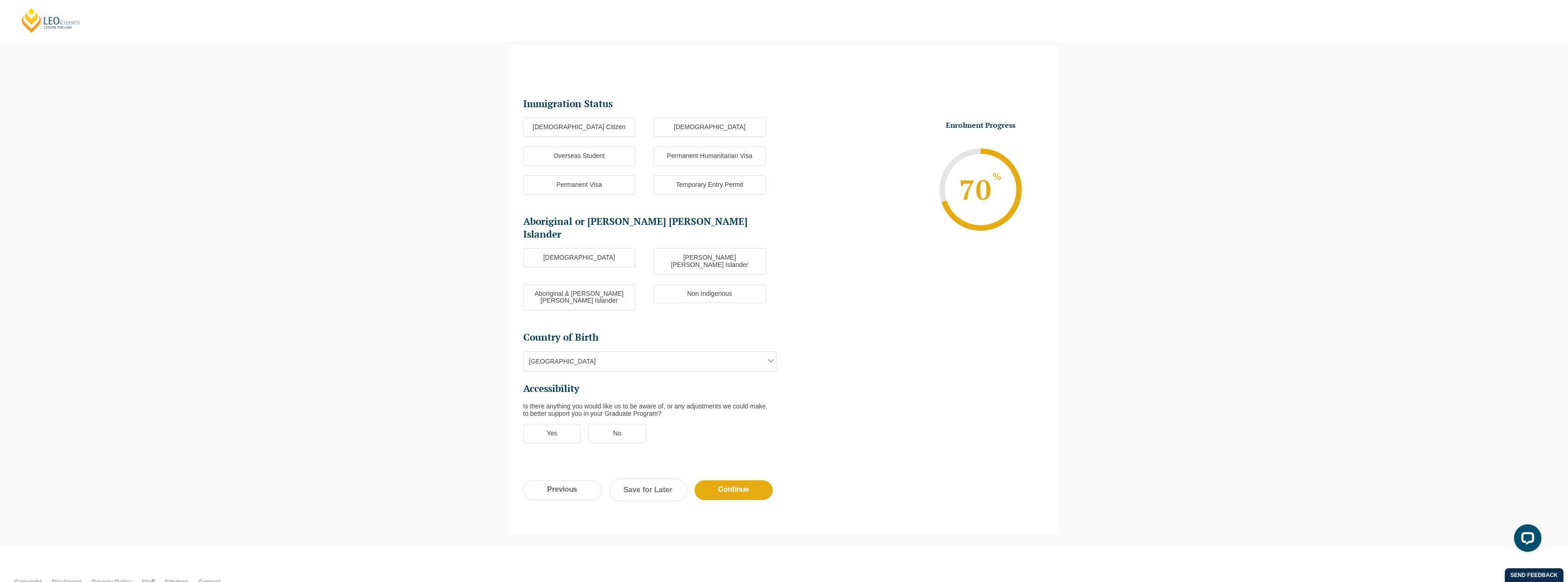
scroll to position [0, 0]
click at [563, 123] on label "[DEMOGRAPHIC_DATA] Citizen" at bounding box center [579, 127] width 112 height 19
click at [0, 0] on input "[DEMOGRAPHIC_DATA] Citizen" at bounding box center [0, 0] width 0 height 0
click at [710, 284] on label "Non Indigenous" at bounding box center [709, 293] width 112 height 19
click at [0, 0] on input "Non Indigenous" at bounding box center [0, 0] width 0 height 0
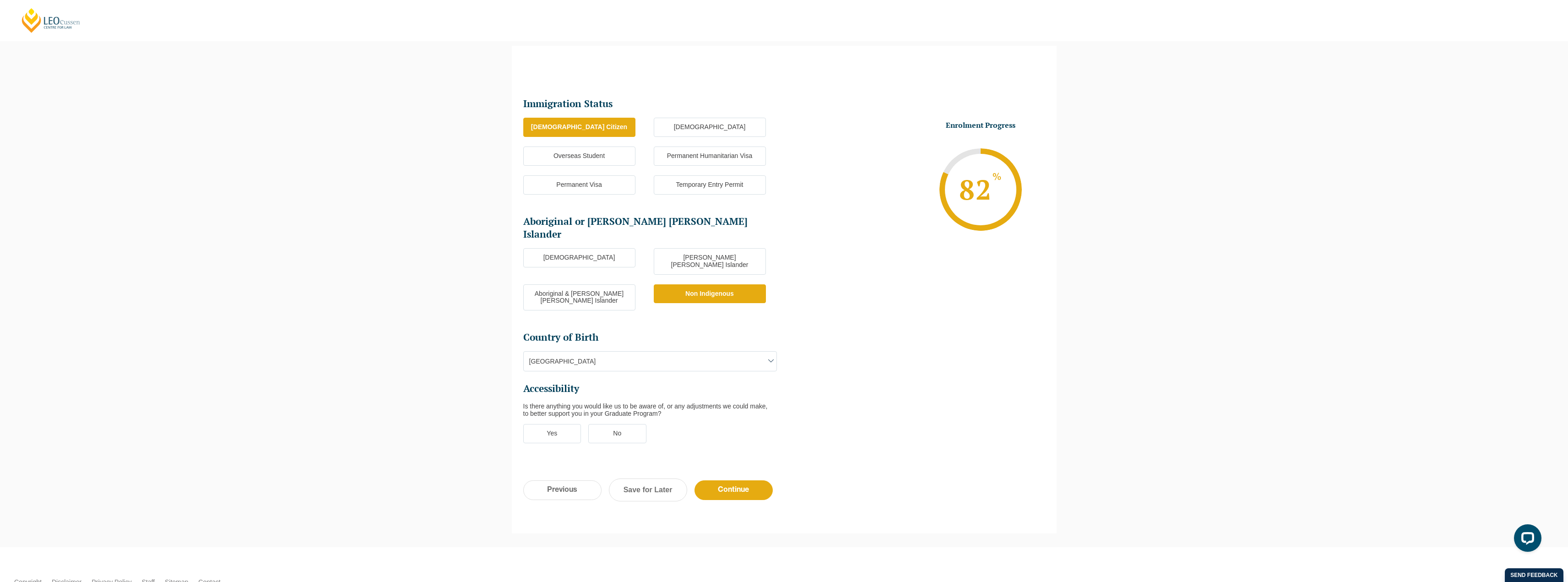
click at [618, 416] on label "No" at bounding box center [617, 433] width 58 height 19
click at [0, 0] on input "No" at bounding box center [0, 0] width 0 height 0
click at [748, 416] on input "Continue" at bounding box center [734, 490] width 78 height 20
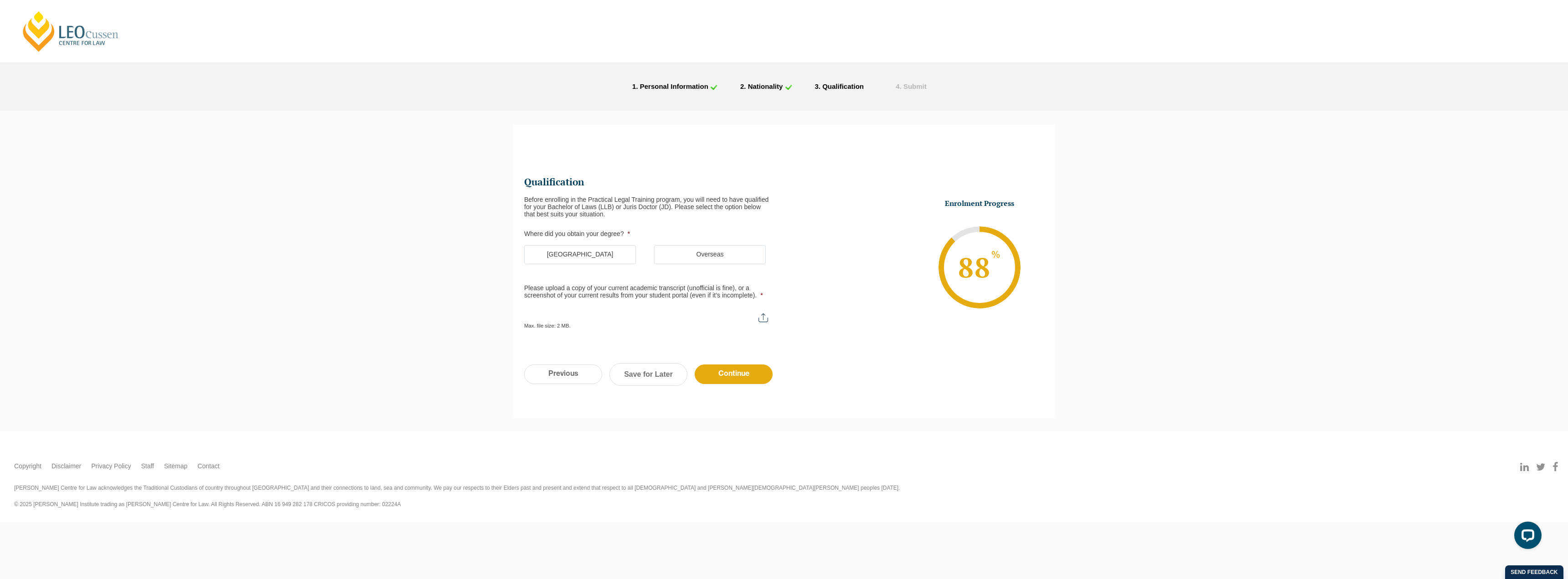
click at [606, 252] on label "[GEOGRAPHIC_DATA]" at bounding box center [579, 254] width 111 height 19
click at [0, 0] on input "[GEOGRAPHIC_DATA]" at bounding box center [0, 0] width 0 height 0
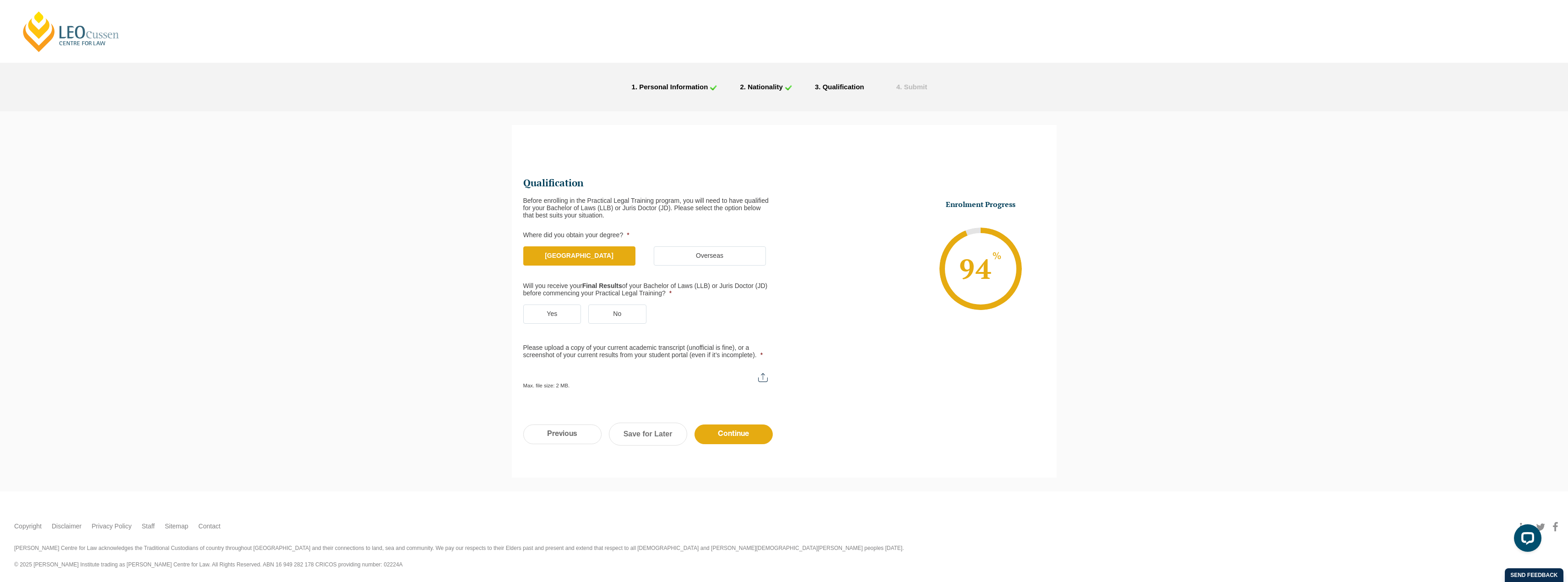
click at [566, 316] on label "Yes" at bounding box center [552, 314] width 58 height 19
click at [0, 0] on input "Yes" at bounding box center [0, 0] width 0 height 0
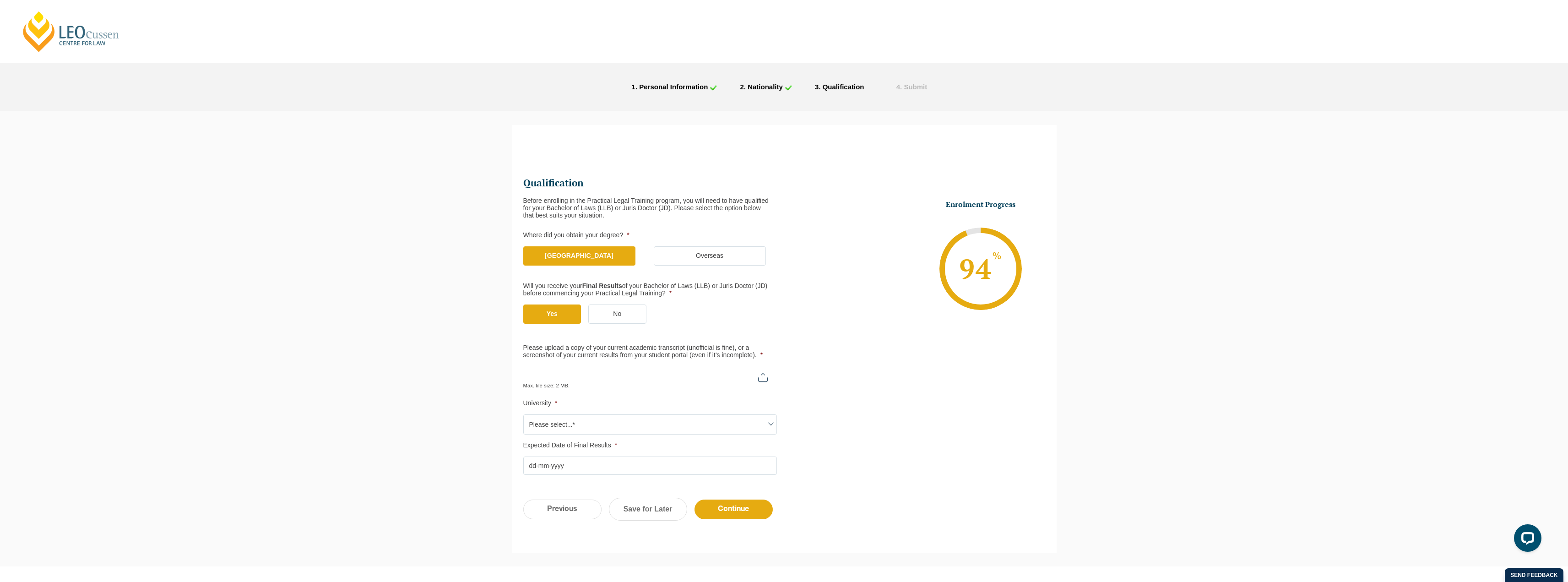
click at [597, 378] on input "Please upload a copy of your current academic transcript (unofficial is fine), …" at bounding box center [650, 374] width 254 height 15
type input "C:\fakepath\Document1 - Copy.pdf"
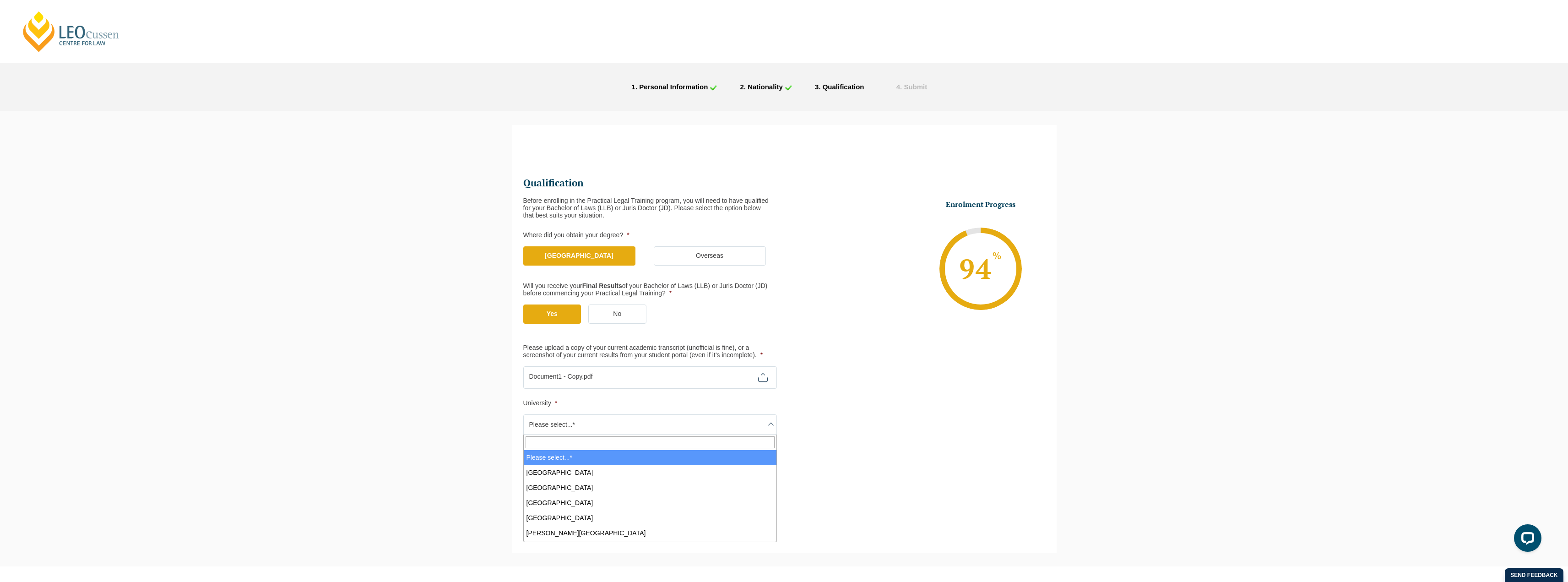
click at [575, 416] on span "Please select...*" at bounding box center [650, 424] width 252 height 19
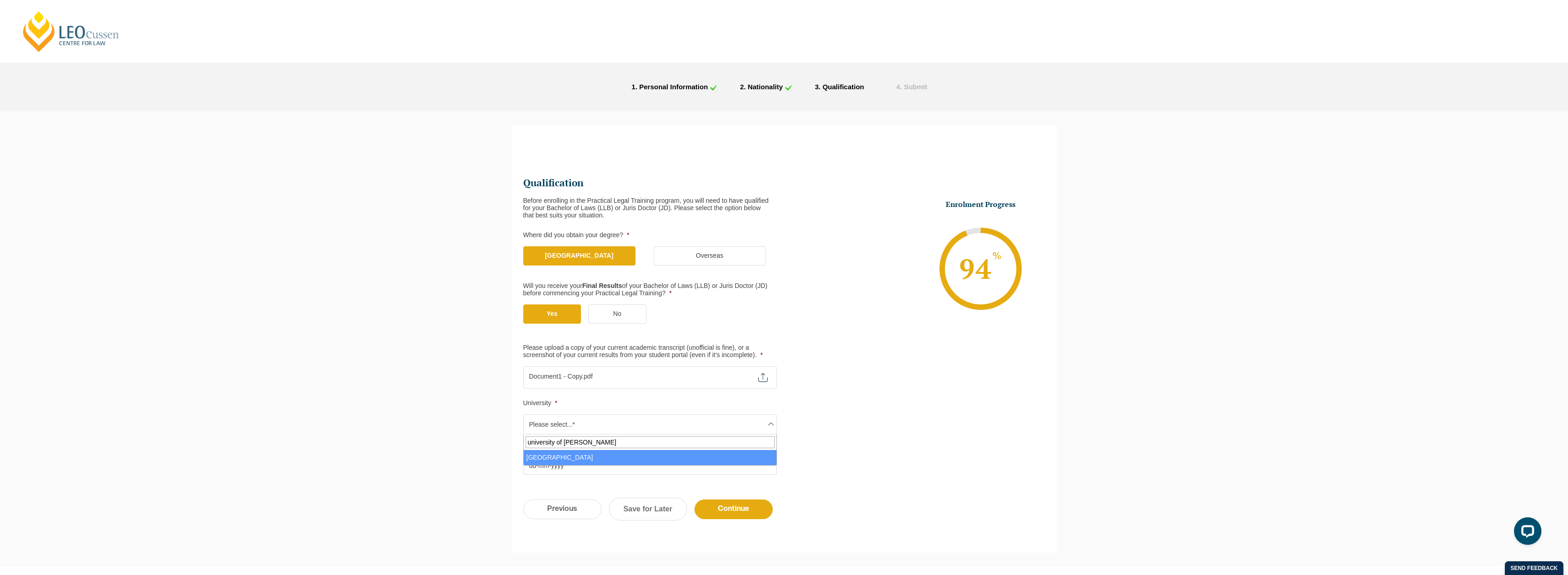
type input "university of [PERSON_NAME]"
select select "[GEOGRAPHIC_DATA]"
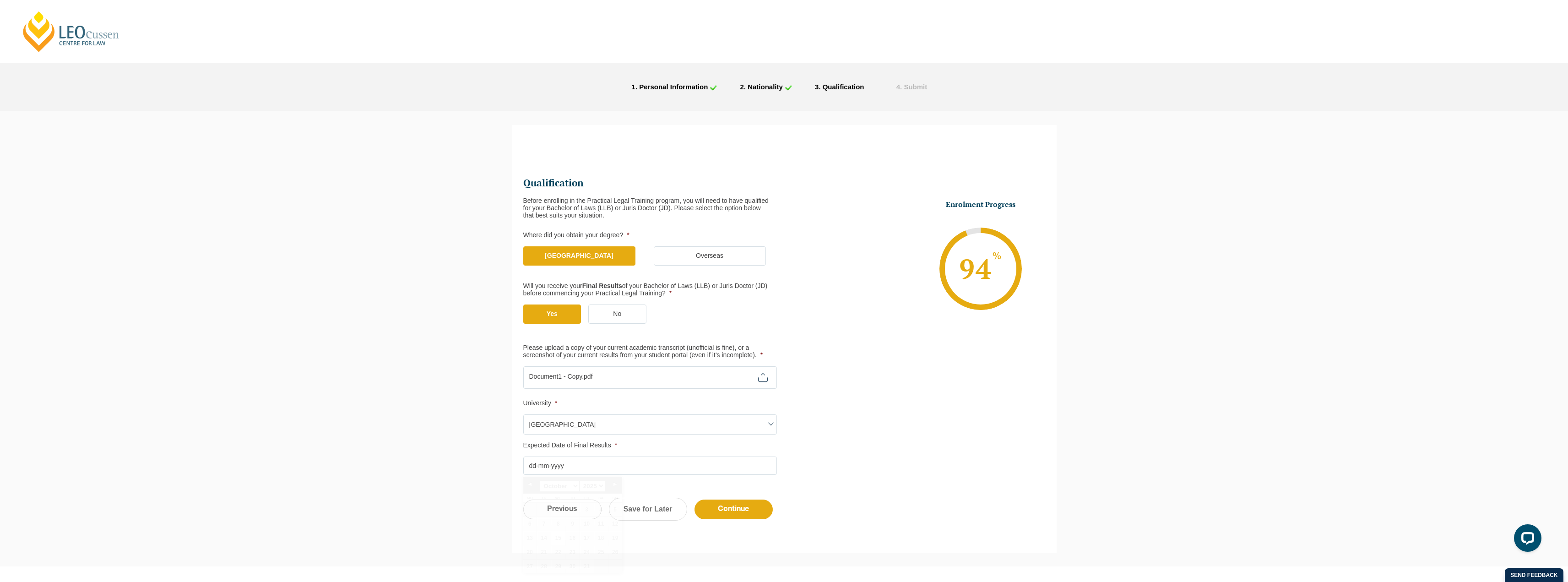
click at [535, 416] on input "Expected Date of Final Results *" at bounding box center [650, 466] width 254 height 18
click at [614, 416] on link "Next" at bounding box center [615, 484] width 13 height 13
click at [555, 416] on link "31" at bounding box center [558, 566] width 13 height 13
type input "[DATE]"
click at [718, 416] on input "Continue" at bounding box center [734, 509] width 78 height 20
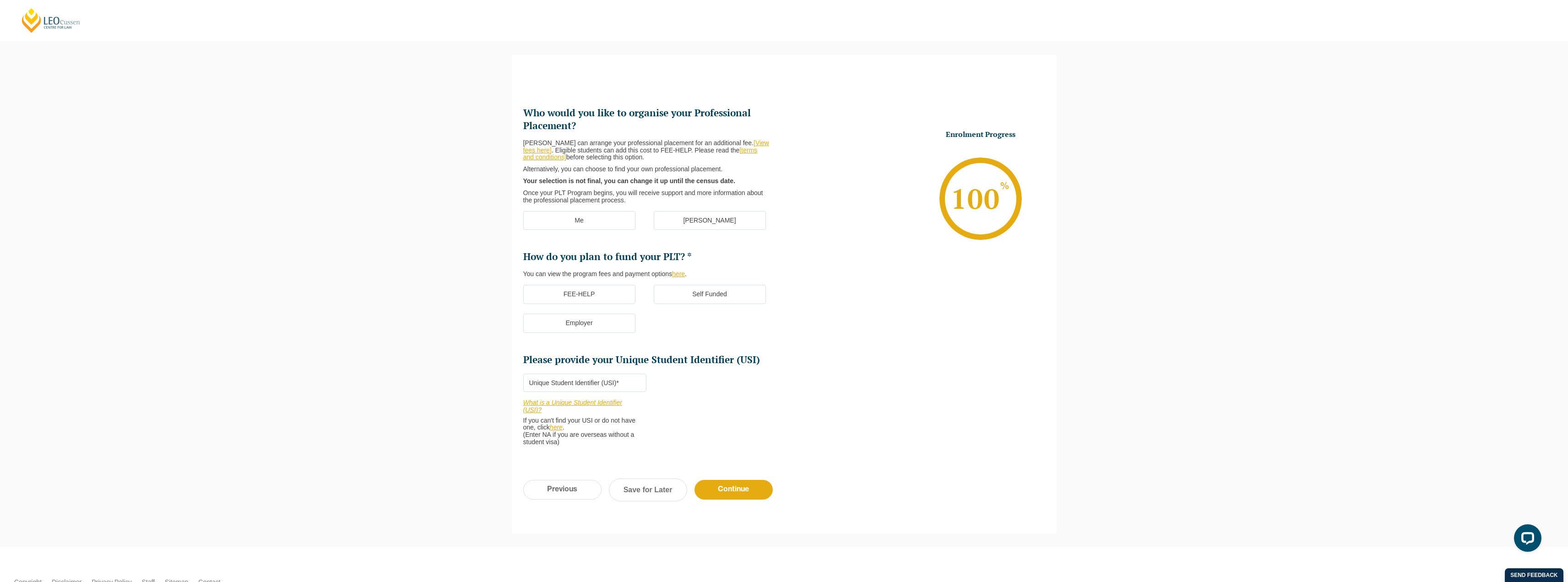
scroll to position [79, 0]
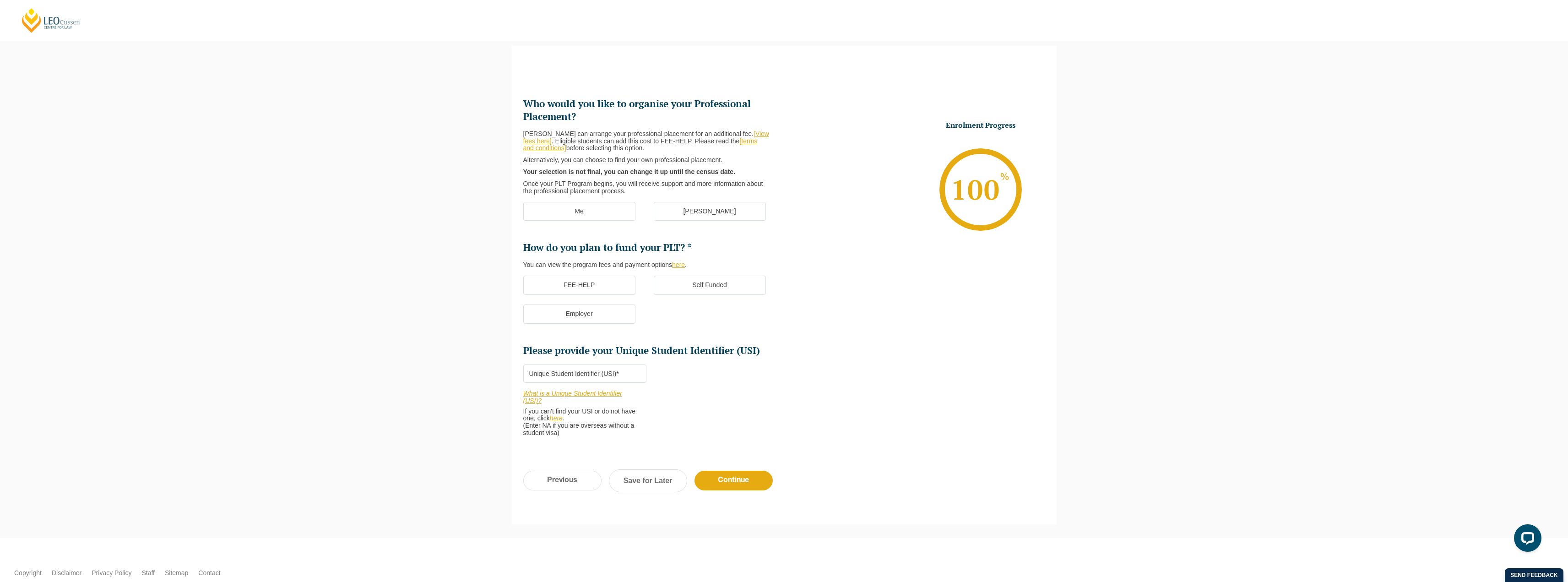
click at [563, 208] on label "Me" at bounding box center [579, 211] width 112 height 19
click at [0, 0] on input "Me" at bounding box center [0, 0] width 0 height 0
click at [727, 282] on label "Self Funded" at bounding box center [709, 285] width 112 height 19
click at [0, 0] on input "Self Funded" at bounding box center [0, 0] width 0 height 0
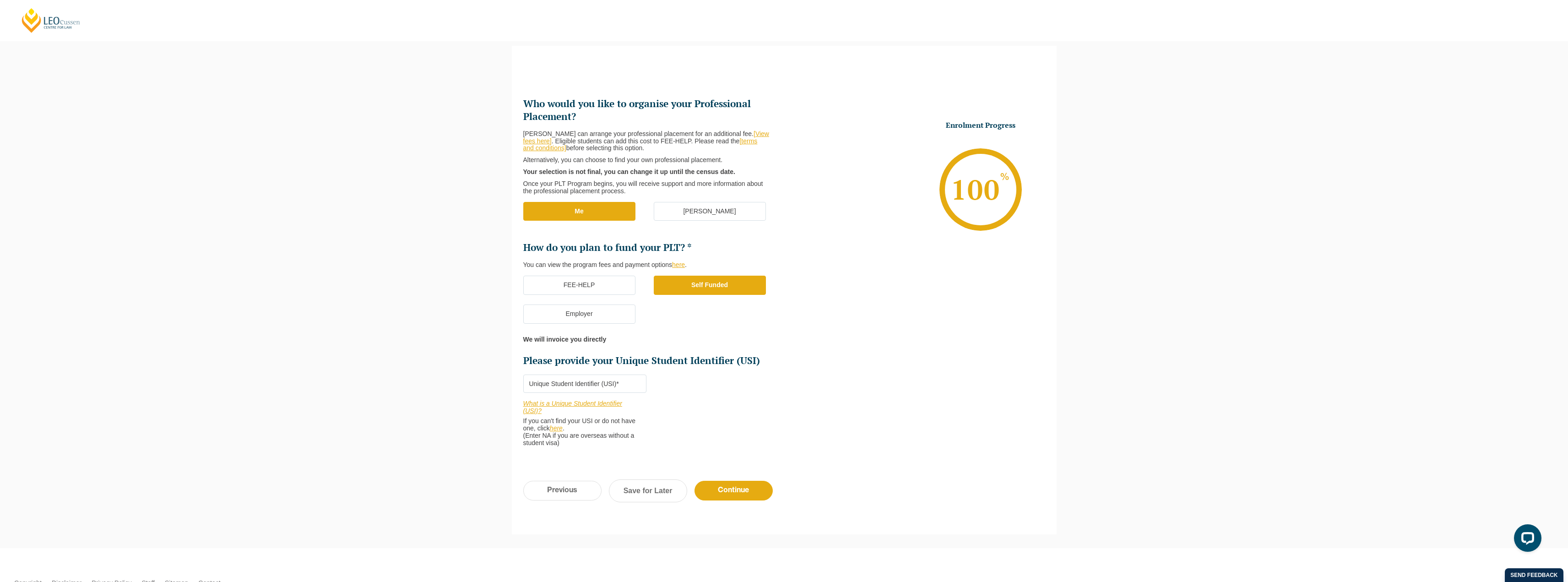
click at [580, 383] on input "Please provide your Unique Student Identifier (USI) *" at bounding box center [584, 384] width 123 height 18
type input "ASDFLKJHgf"
click at [727, 416] on input "Continue" at bounding box center [734, 490] width 78 height 20
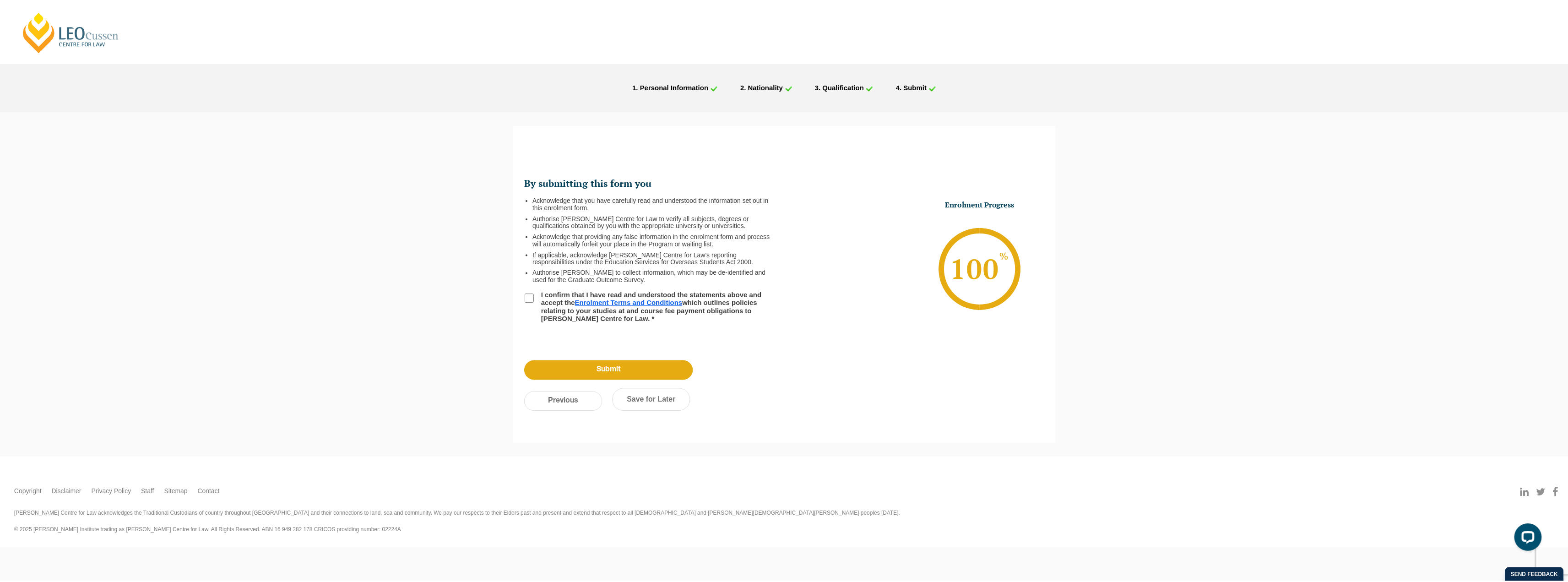
scroll to position [0, 0]
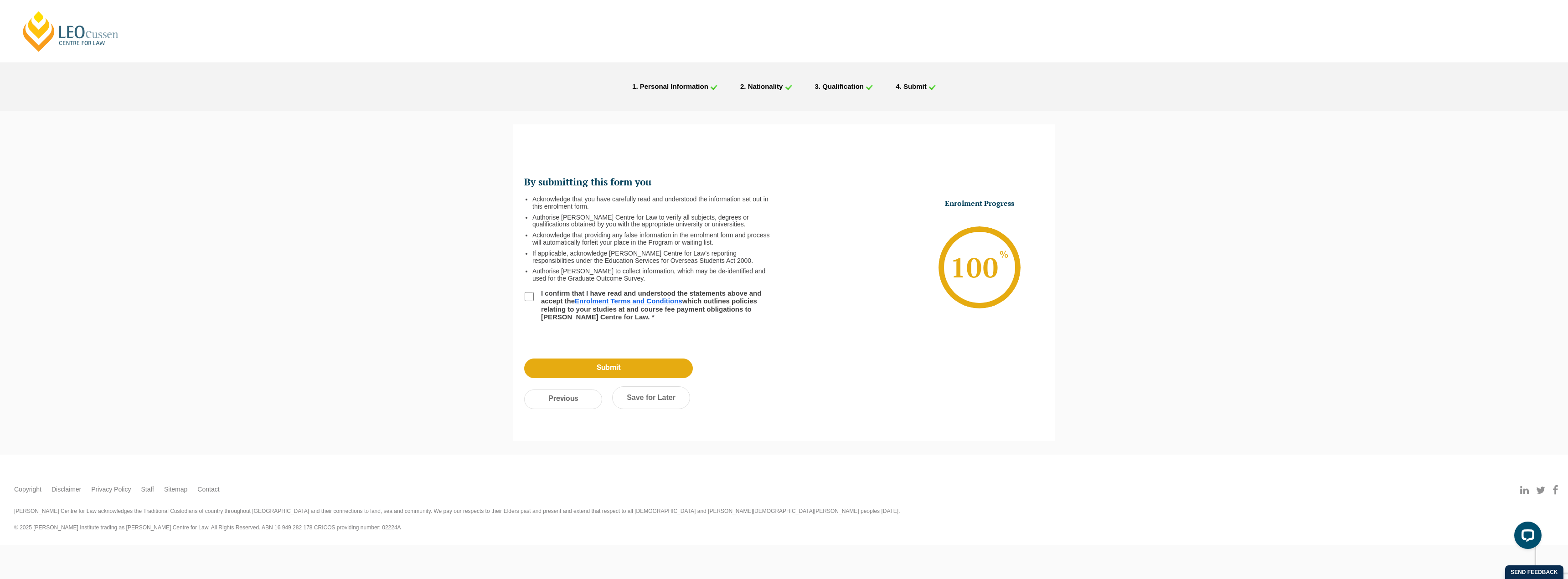
click at [527, 293] on input "I confirm that I have read and understood the statements above and accept the E…" at bounding box center [529, 296] width 9 height 9
checkbox input "true"
click at [640, 369] on input "Submit" at bounding box center [608, 368] width 169 height 19
select select "Online Full Time Learning"
select select "National ([GEOGRAPHIC_DATA], [GEOGRAPHIC_DATA], [GEOGRAPHIC_DATA], [GEOGRAPHIC_…"
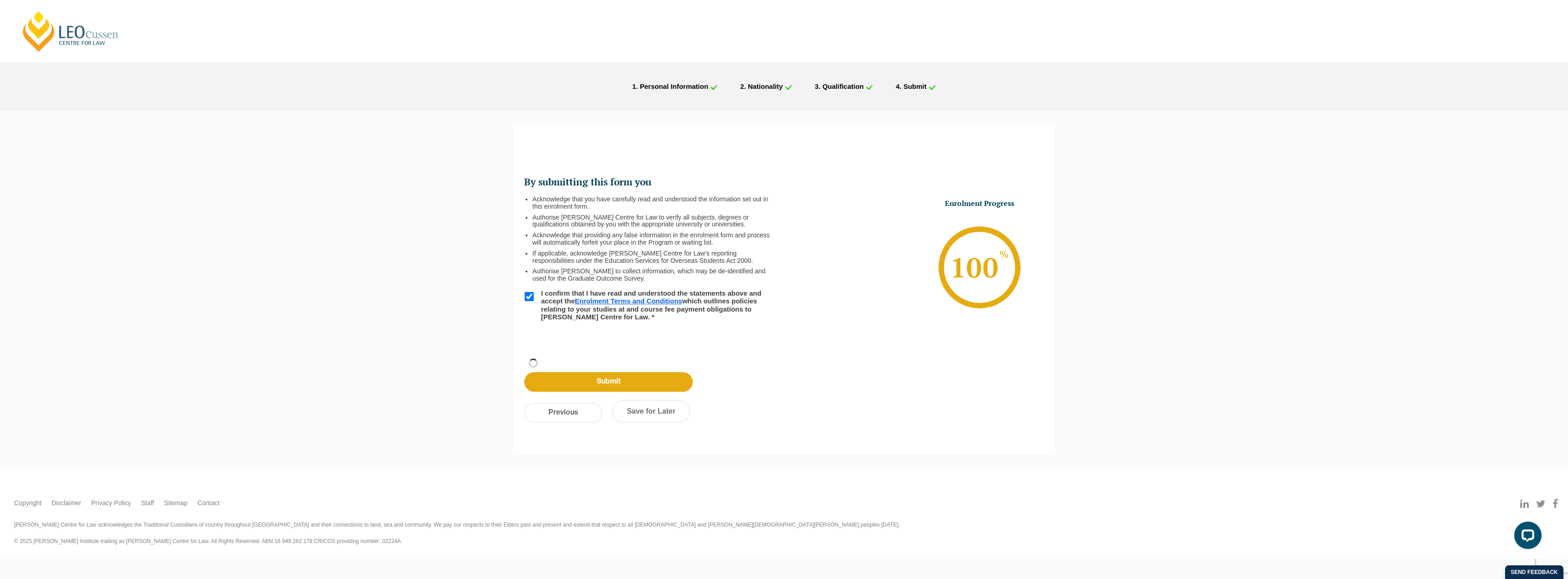
select select
select select "[DATE] ([DATE] to [DATE])"
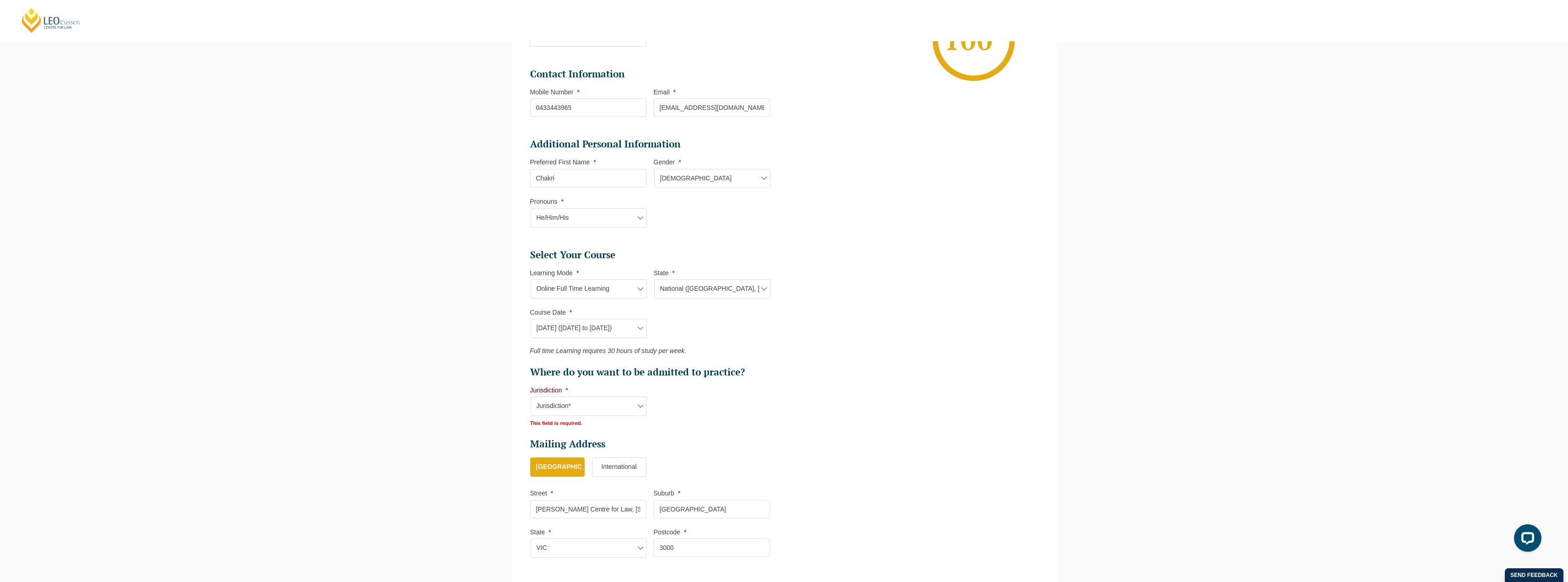
scroll to position [358, 0]
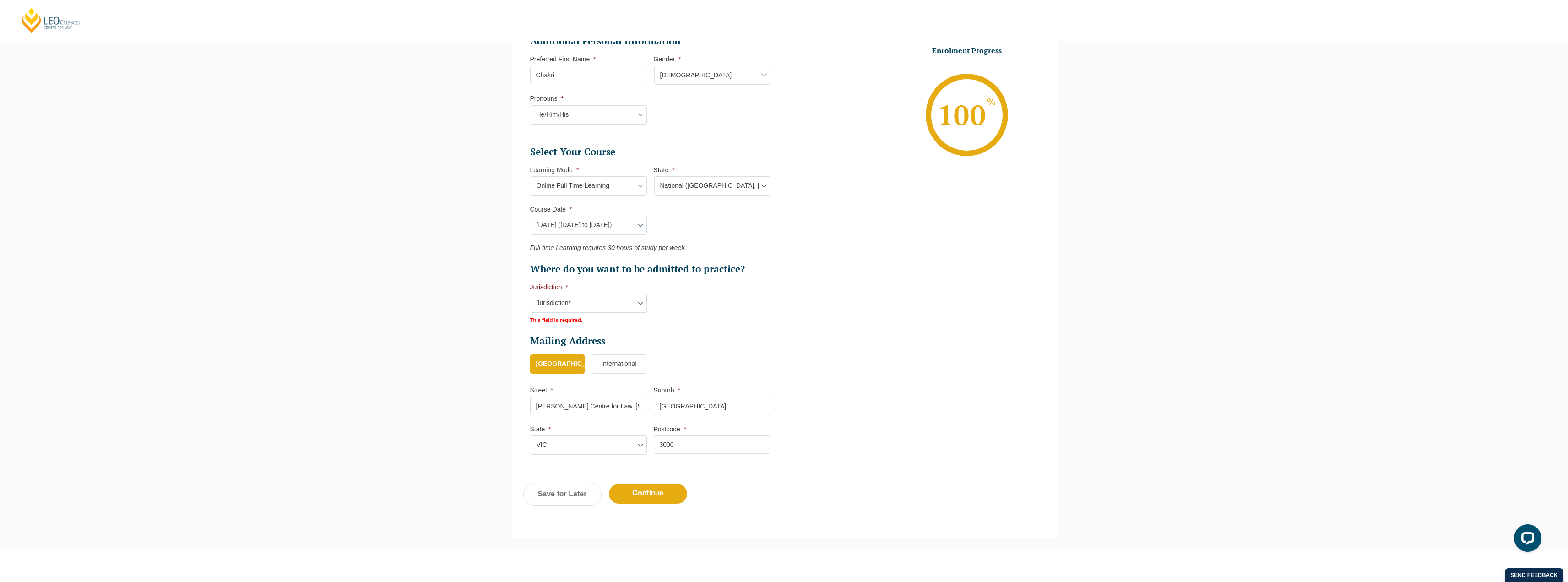
select select "[GEOGRAPHIC_DATA]"
click at [655, 416] on input "Continue" at bounding box center [648, 493] width 78 height 20
select select "Online Full Time Learning"
select select "National ([GEOGRAPHIC_DATA], [GEOGRAPHIC_DATA], [GEOGRAPHIC_DATA], [GEOGRAPHIC_…"
select select
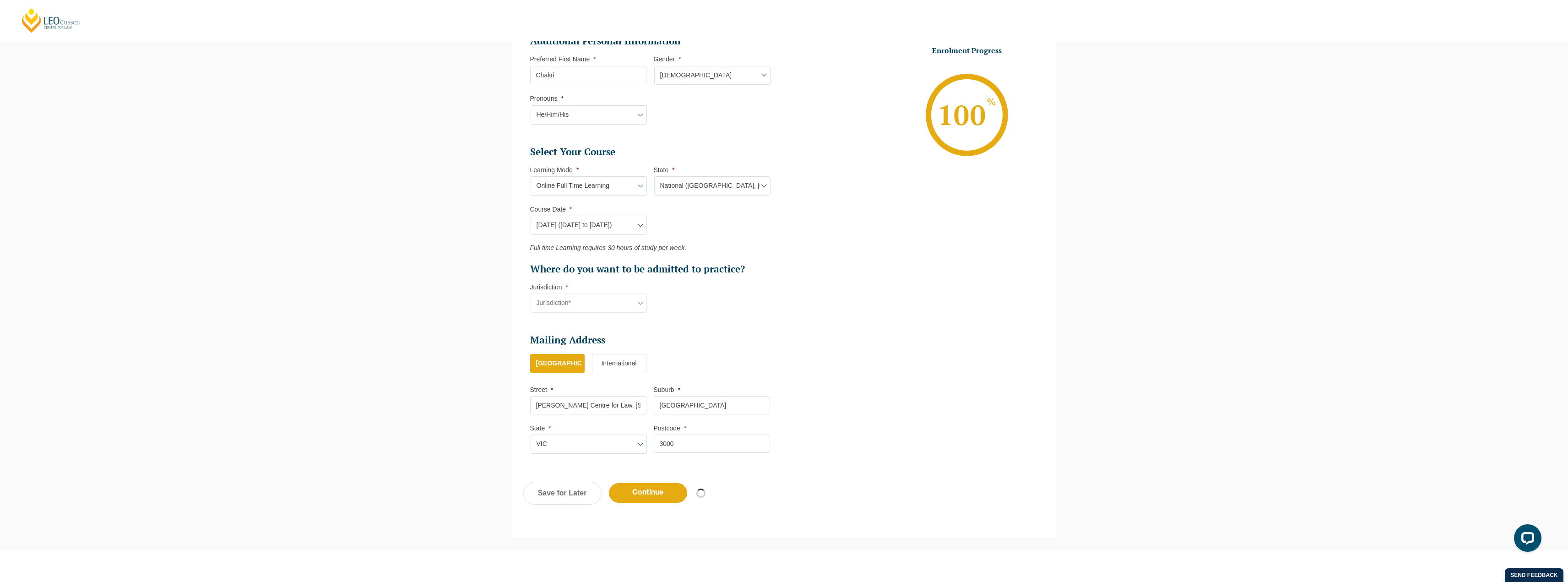
select select "[DATE] ([DATE] to [DATE])"
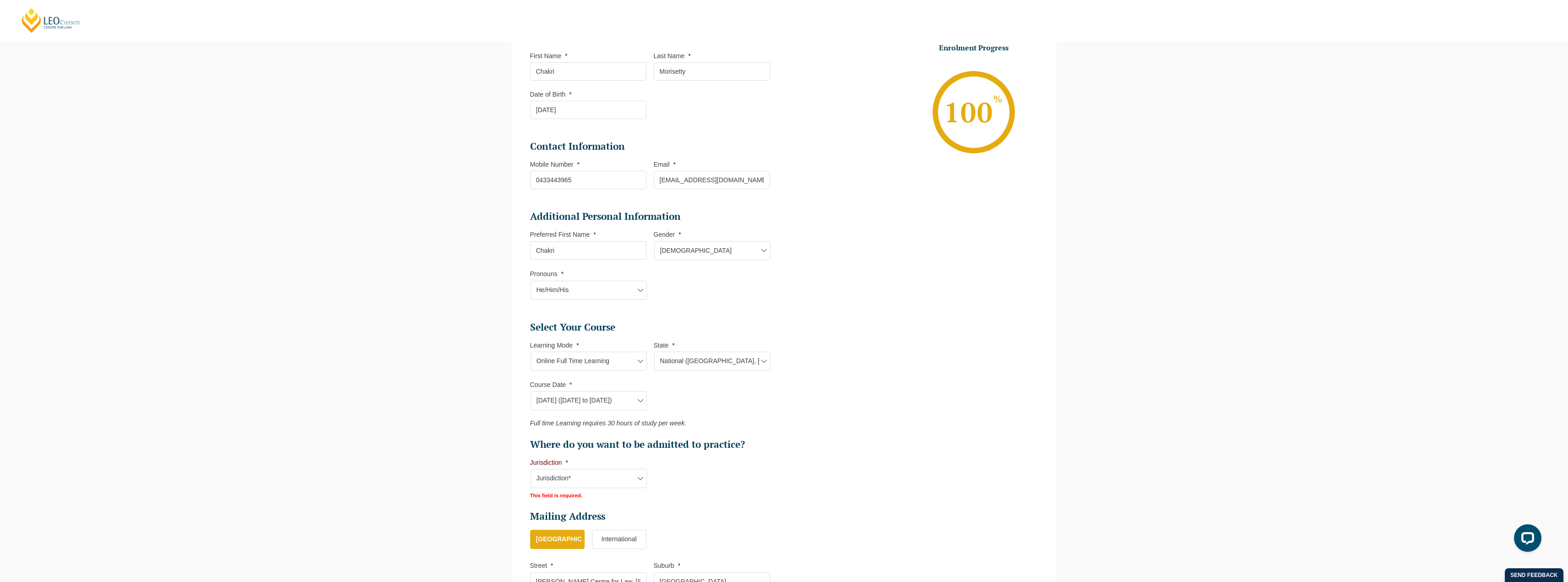
scroll to position [94, 0]
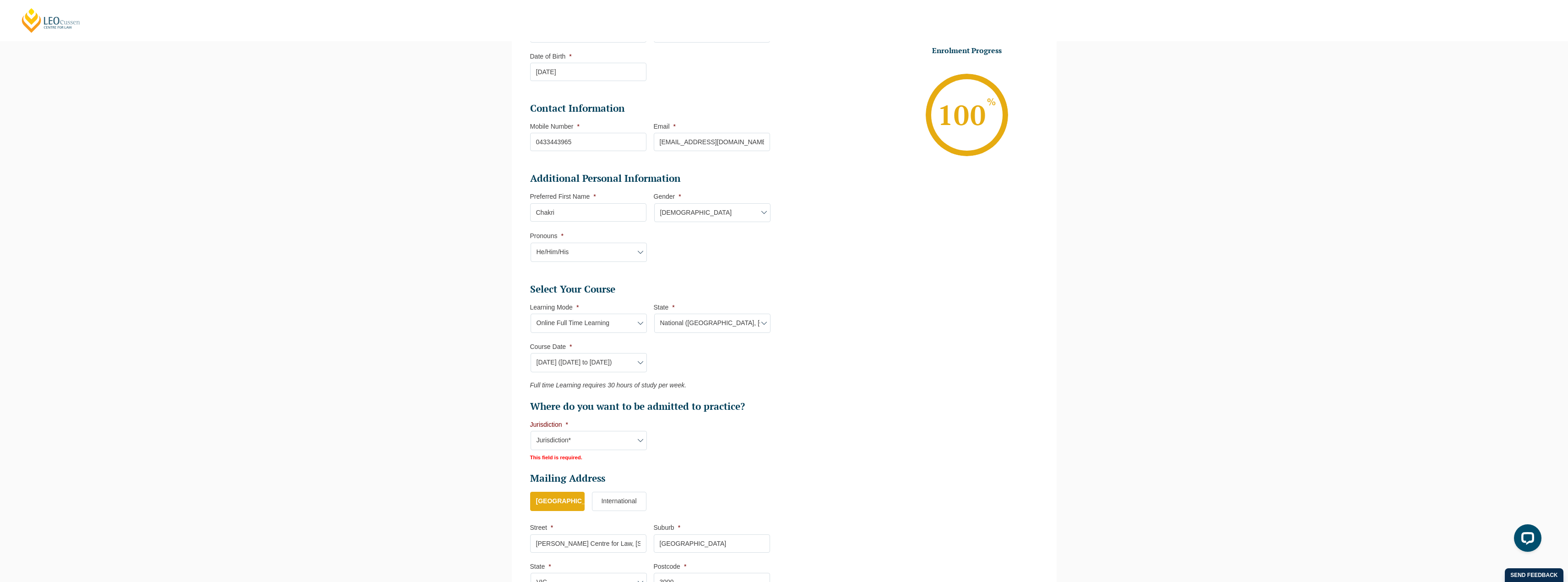
select select "[GEOGRAPHIC_DATA]"
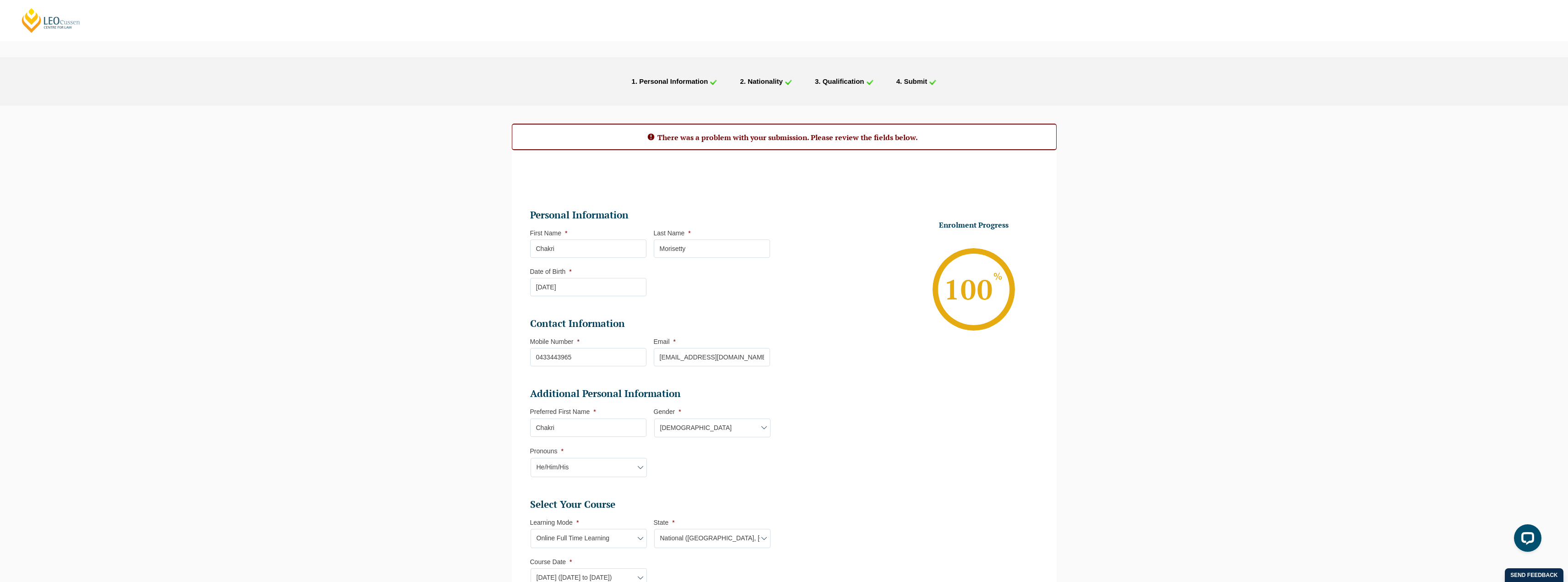
scroll to position [280, 0]
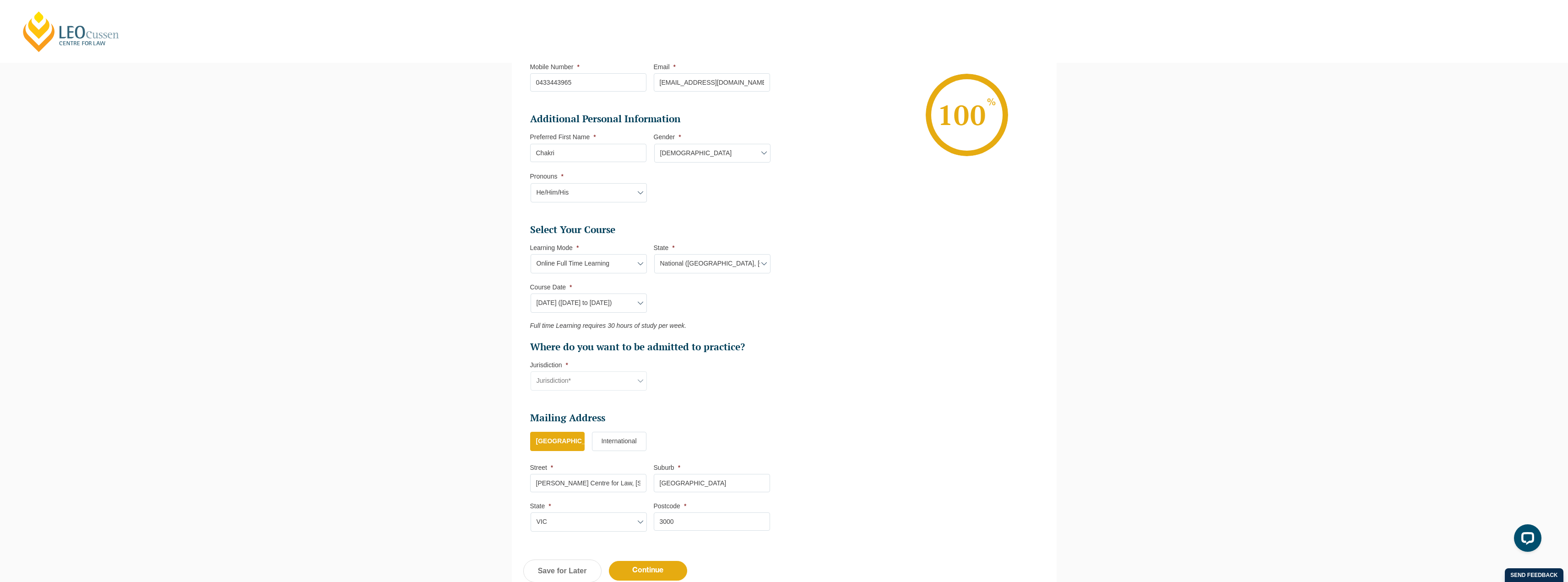
click at [770, 193] on li "Additional Personal Information Preferred First Name * [PERSON_NAME] Gender * G…" at bounding box center [653, 162] width 247 height 99
